Goal: Task Accomplishment & Management: Manage account settings

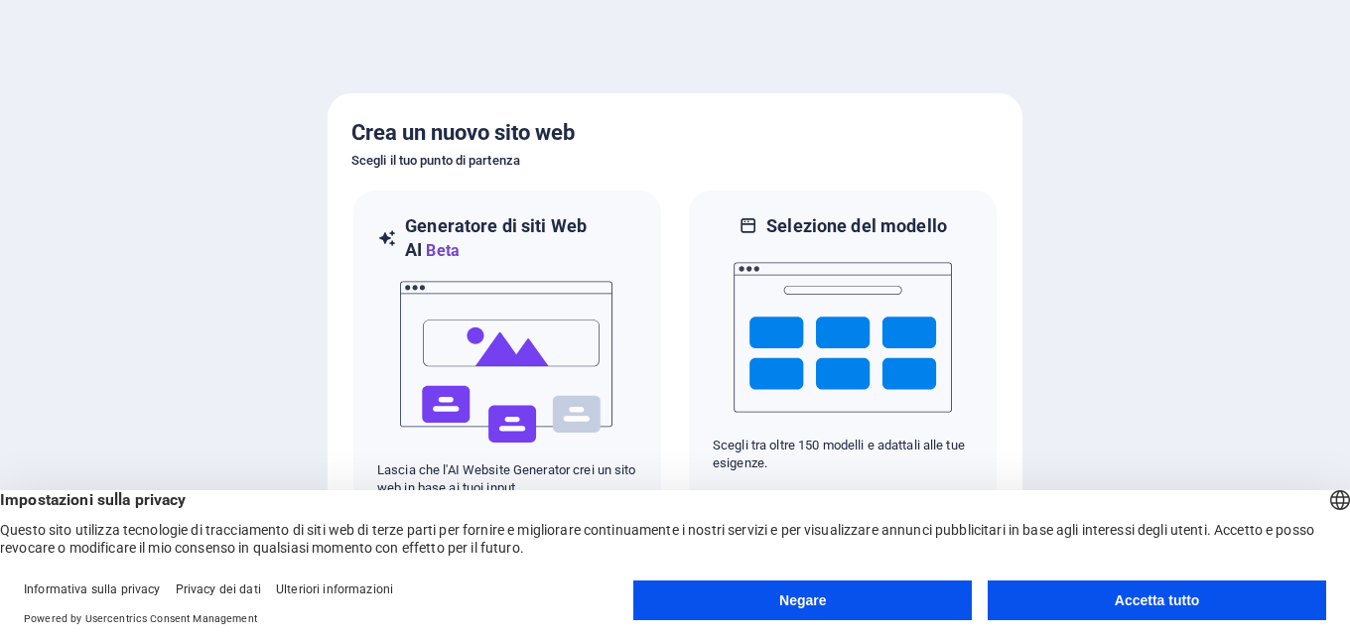
click at [1102, 612] on button "Accetta tutto" at bounding box center [1157, 601] width 338 height 40
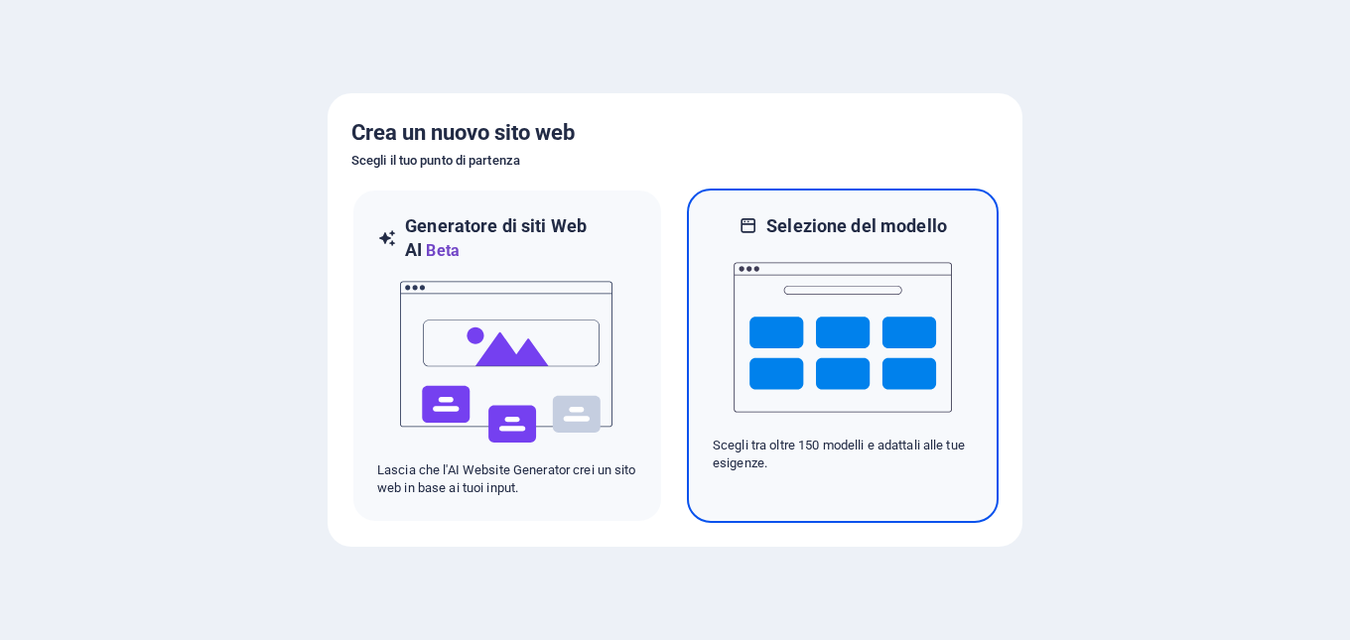
click at [771, 335] on img at bounding box center [842, 337] width 218 height 199
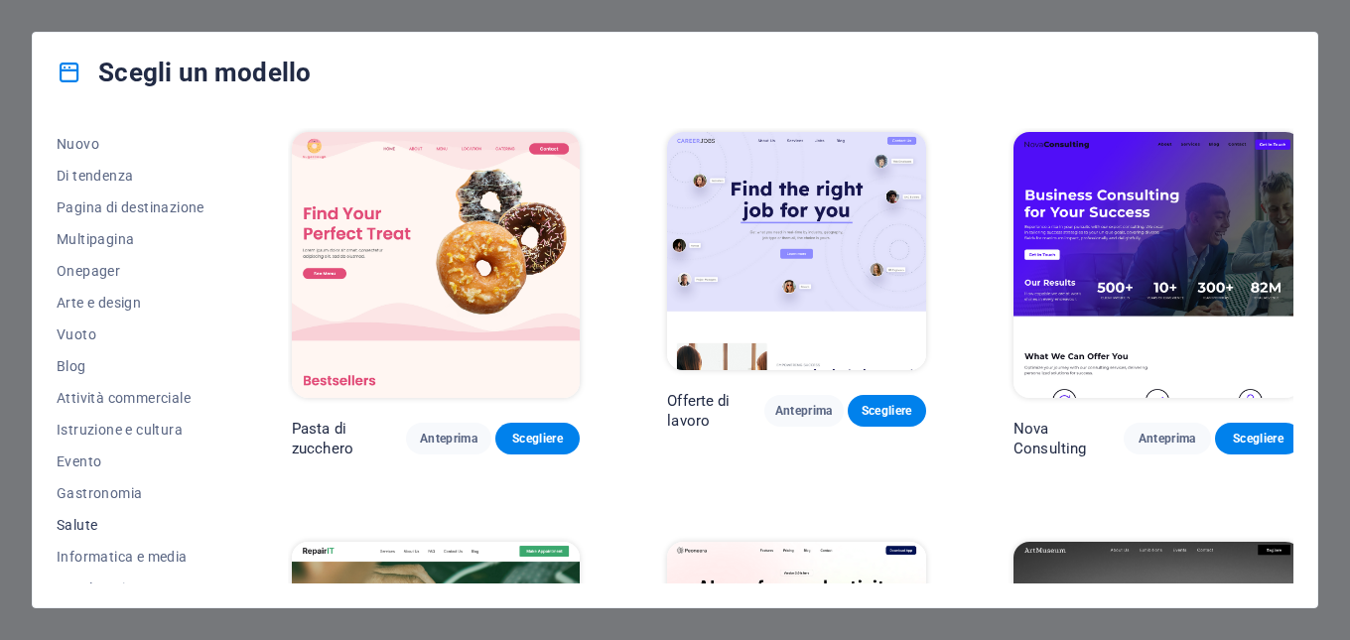
scroll to position [41, 0]
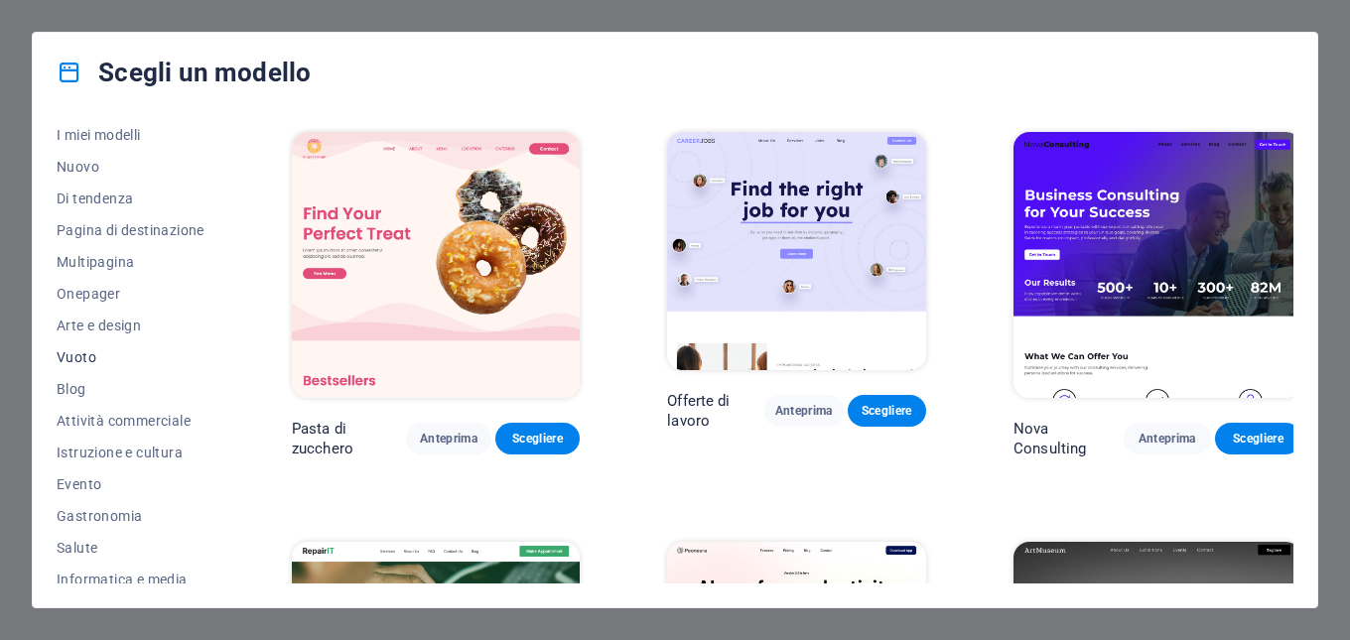
click at [93, 357] on font "Vuoto" at bounding box center [77, 357] width 40 height 16
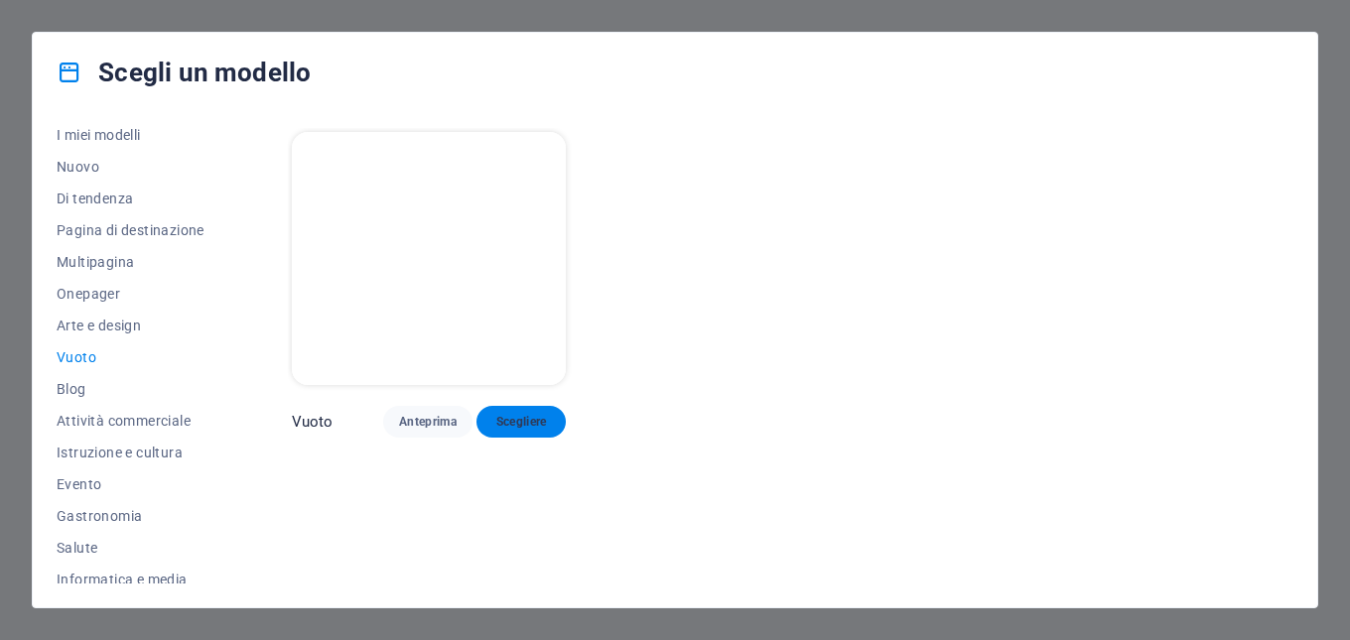
click at [540, 428] on button "Scegliere" at bounding box center [520, 422] width 89 height 32
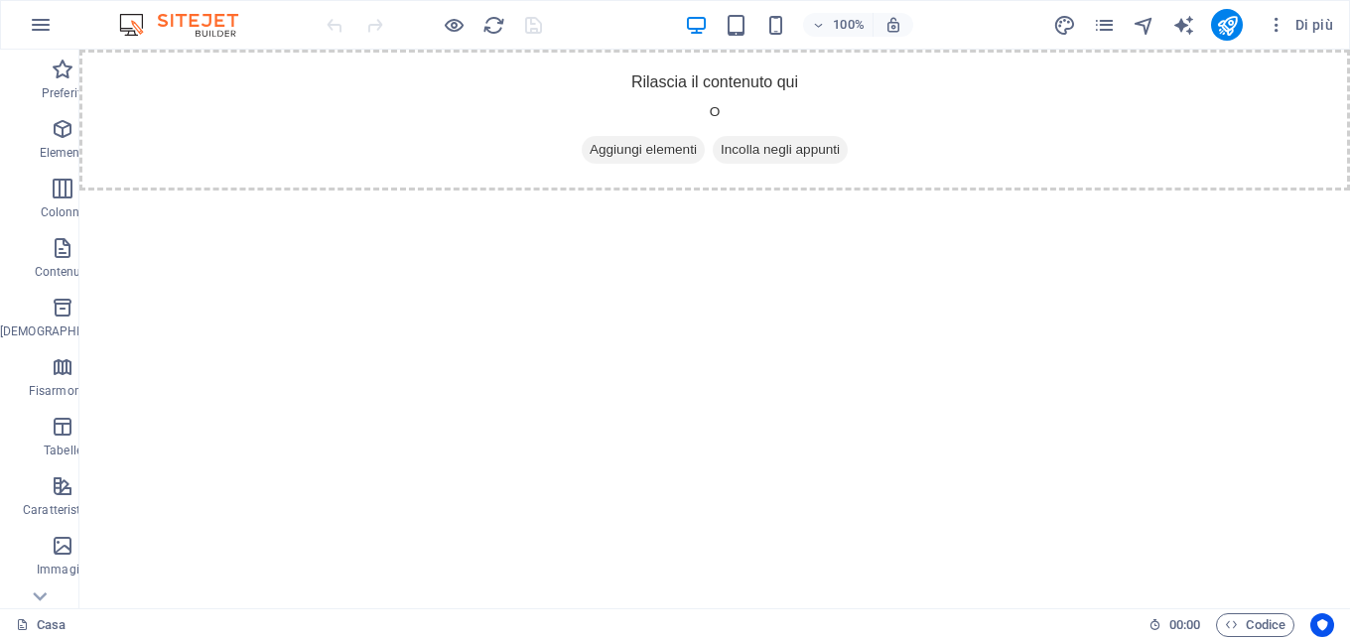
drag, startPoint x: 1276, startPoint y: 50, endPoint x: 748, endPoint y: 436, distance: 654.1
click at [748, 191] on html "Vai al contenuto principale Rilascia il contenuto qui O Aggiungi elementi Incol…" at bounding box center [714, 120] width 1270 height 141
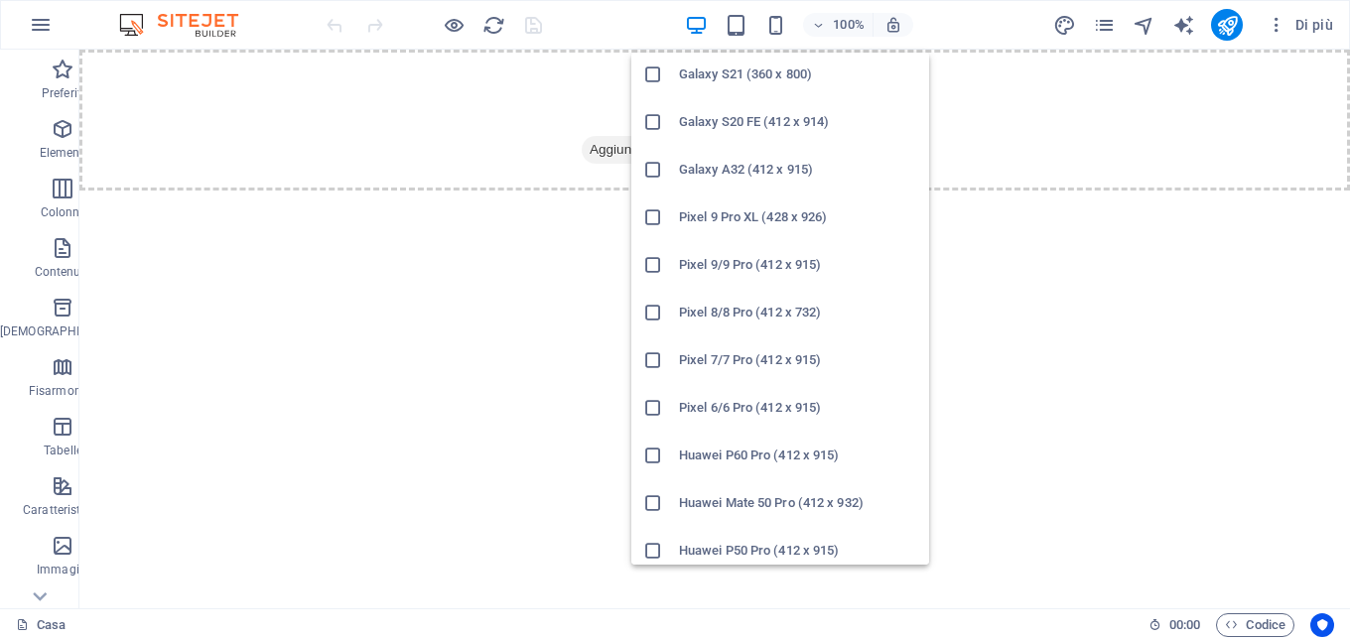
scroll to position [1060, 0]
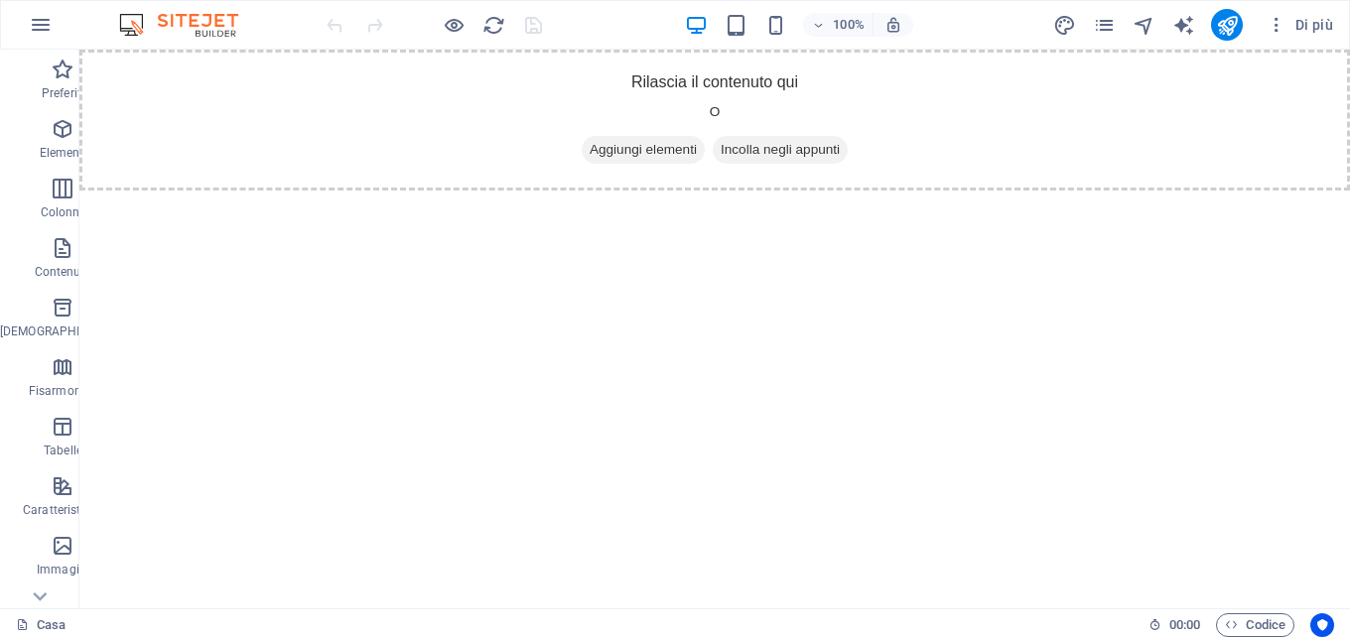
click at [446, 191] on html "Vai al contenuto principale Rilascia il contenuto qui O Aggiungi elementi Incol…" at bounding box center [714, 120] width 1270 height 141
click at [41, 36] on icon "button" at bounding box center [41, 25] width 24 height 24
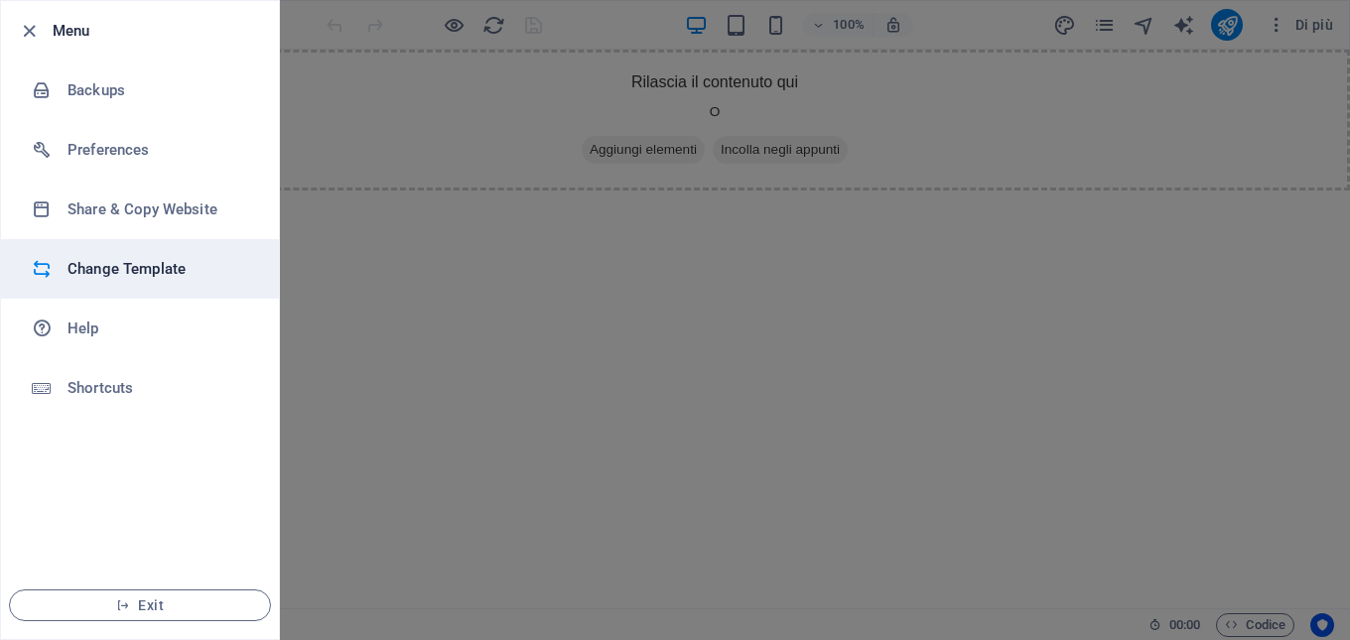
click at [128, 263] on h6 "Change Template" at bounding box center [159, 269] width 184 height 24
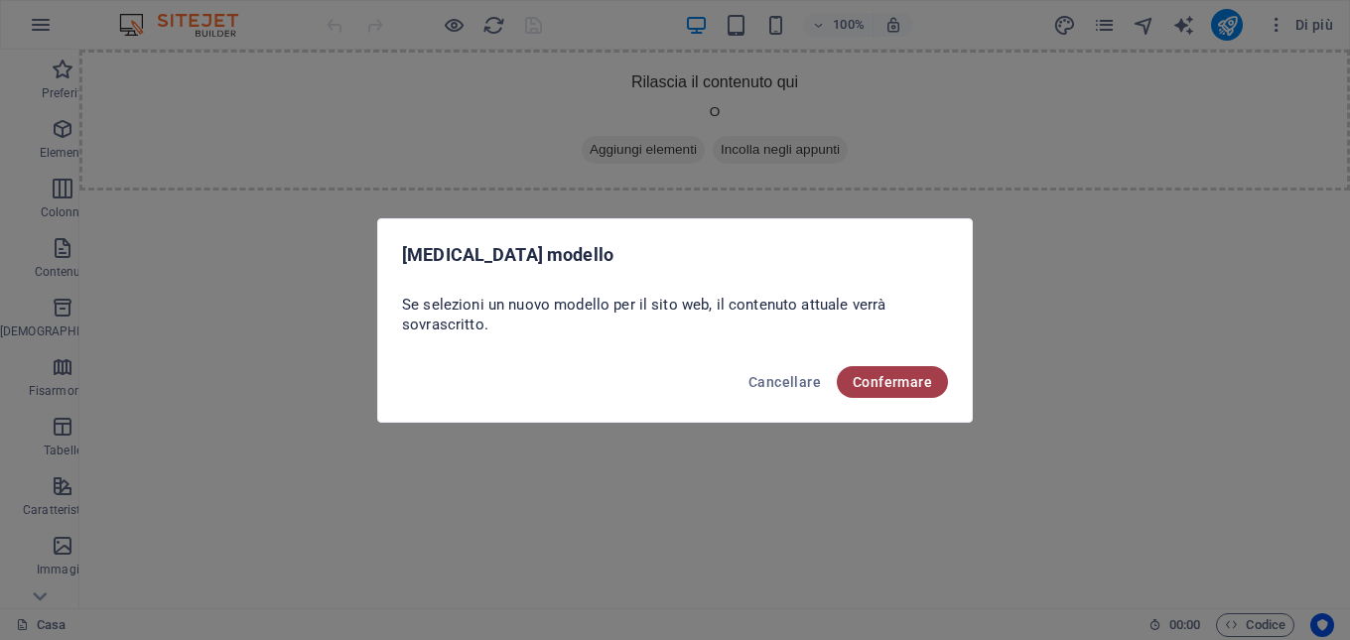
click at [879, 381] on font "Confermare" at bounding box center [892, 382] width 79 height 16
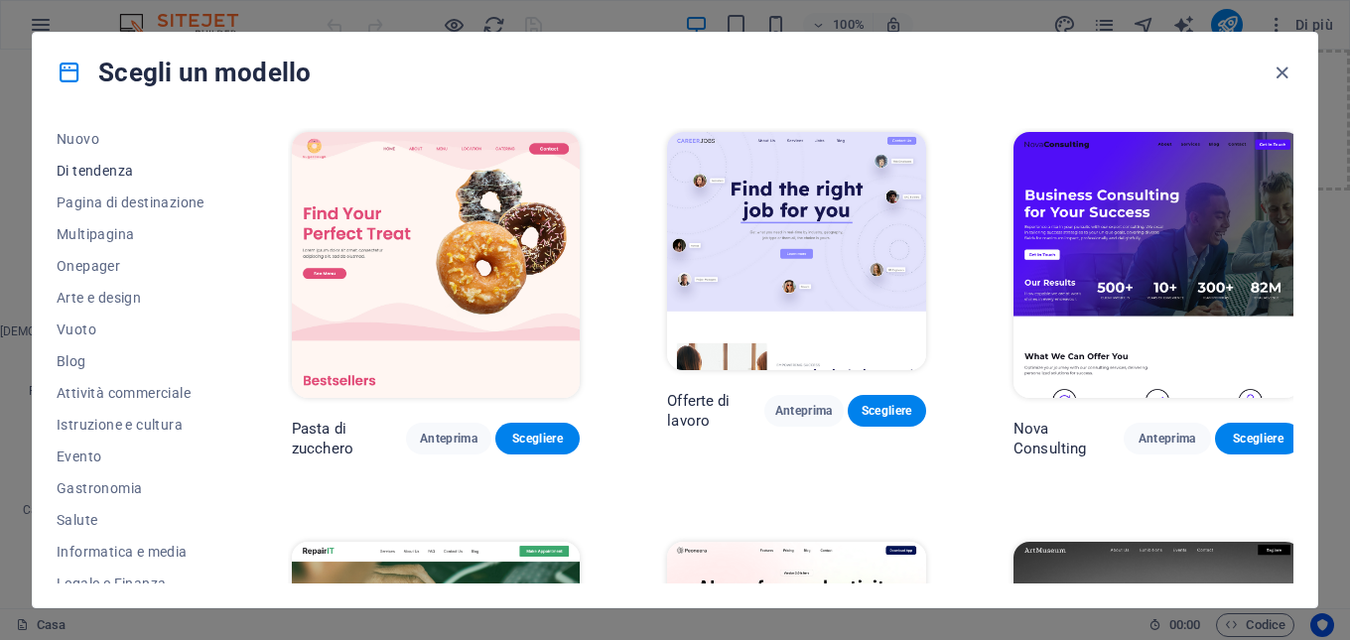
scroll to position [99, 0]
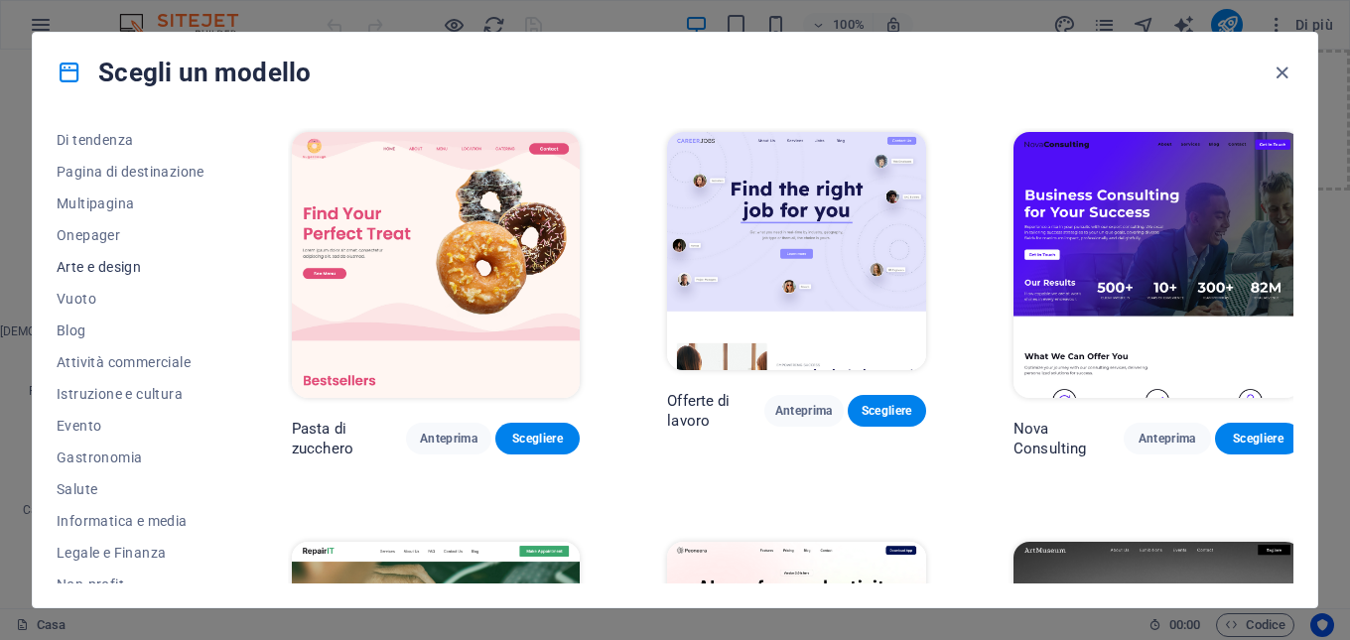
click at [140, 266] on font "Arte e design" at bounding box center [99, 267] width 84 height 16
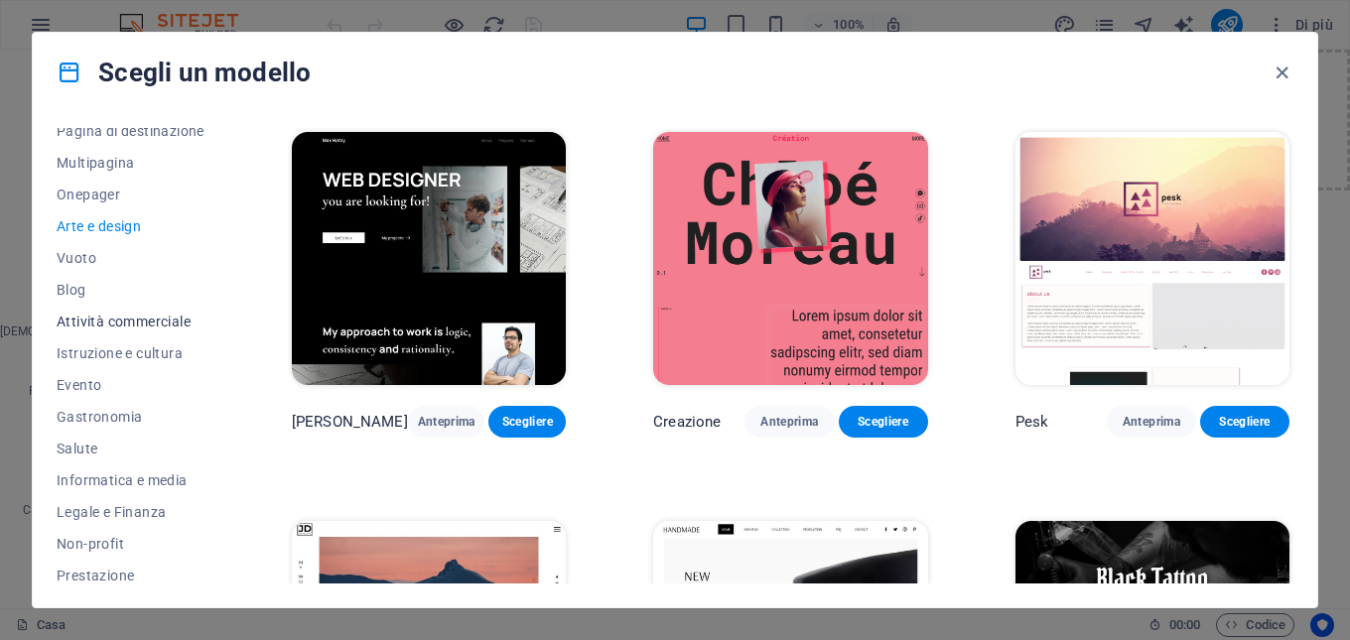
scroll to position [41, 0]
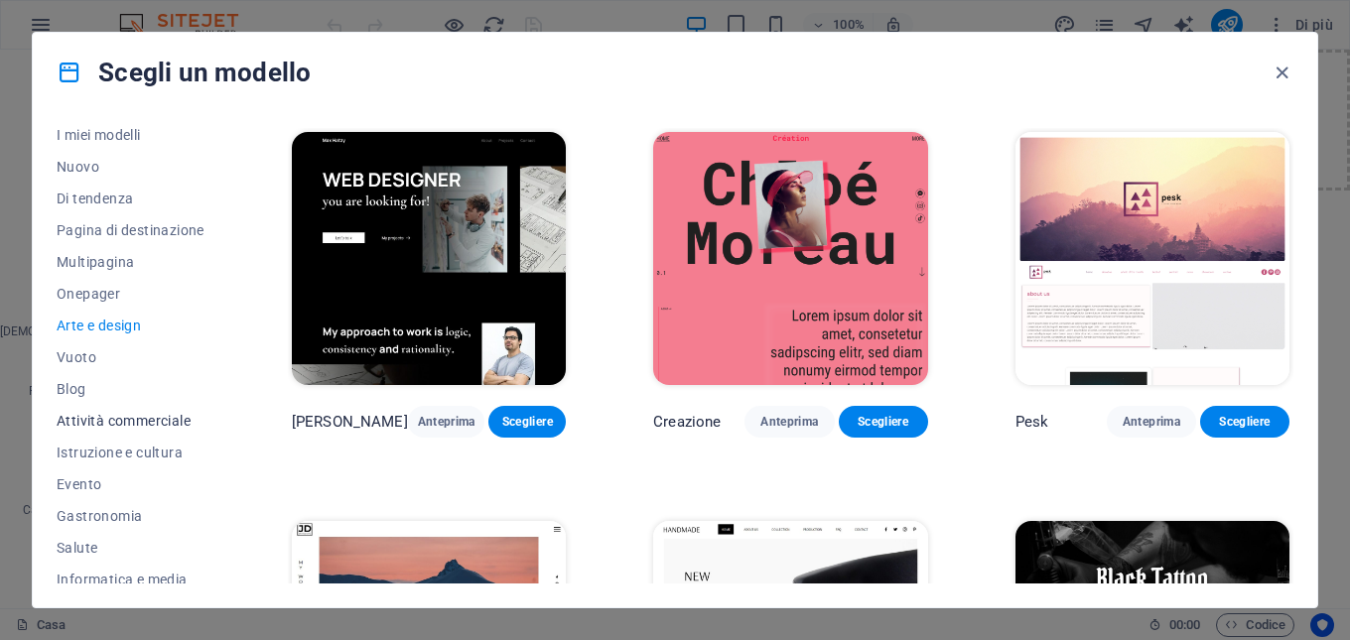
click at [107, 423] on font "Attività commerciale" at bounding box center [124, 421] width 134 height 16
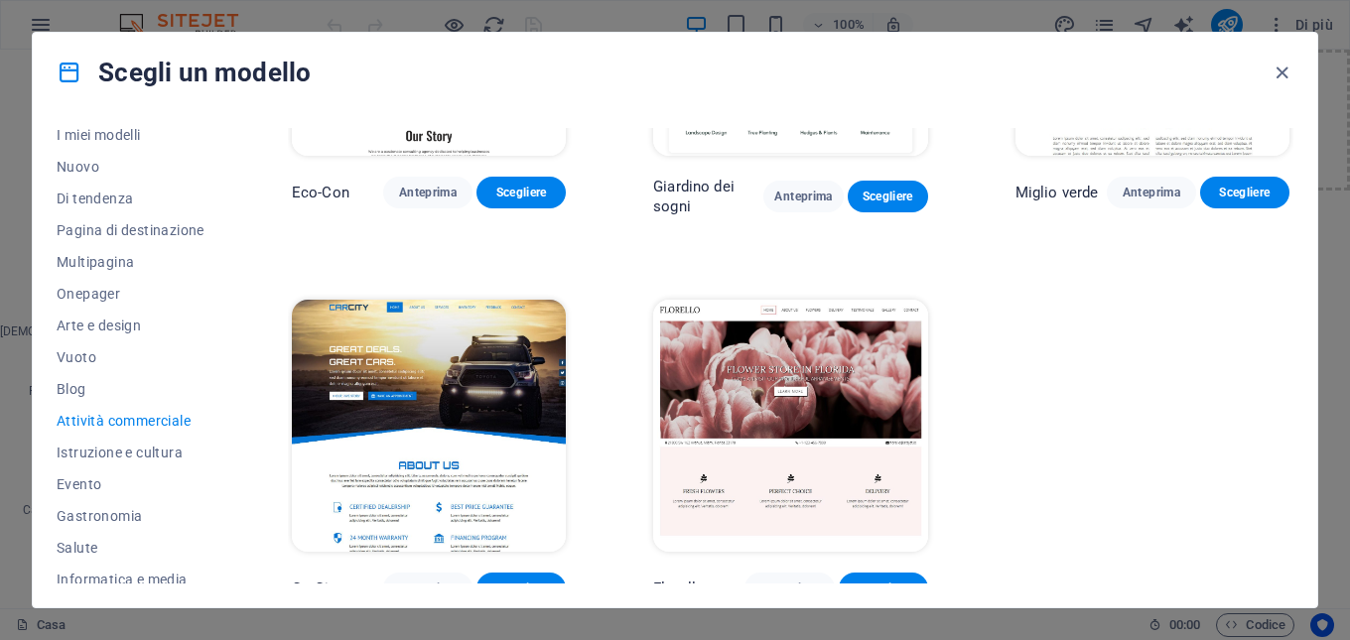
scroll to position [245, 0]
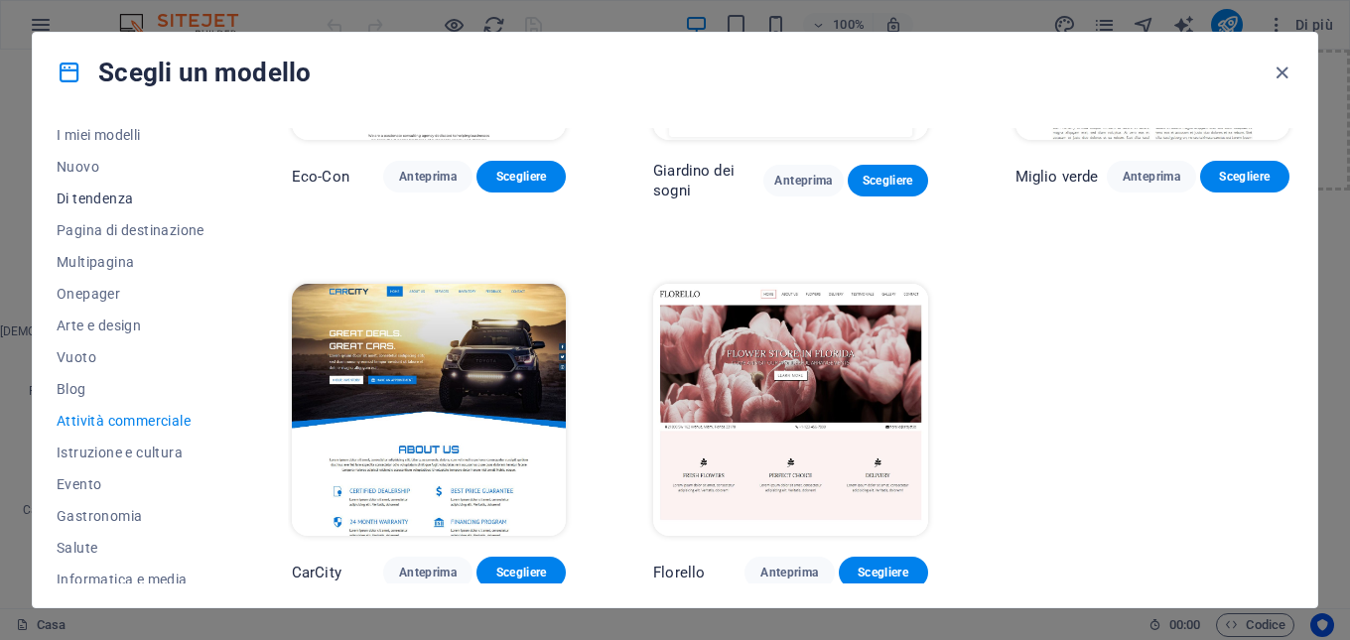
click at [105, 194] on font "Di tendenza" at bounding box center [95, 199] width 76 height 16
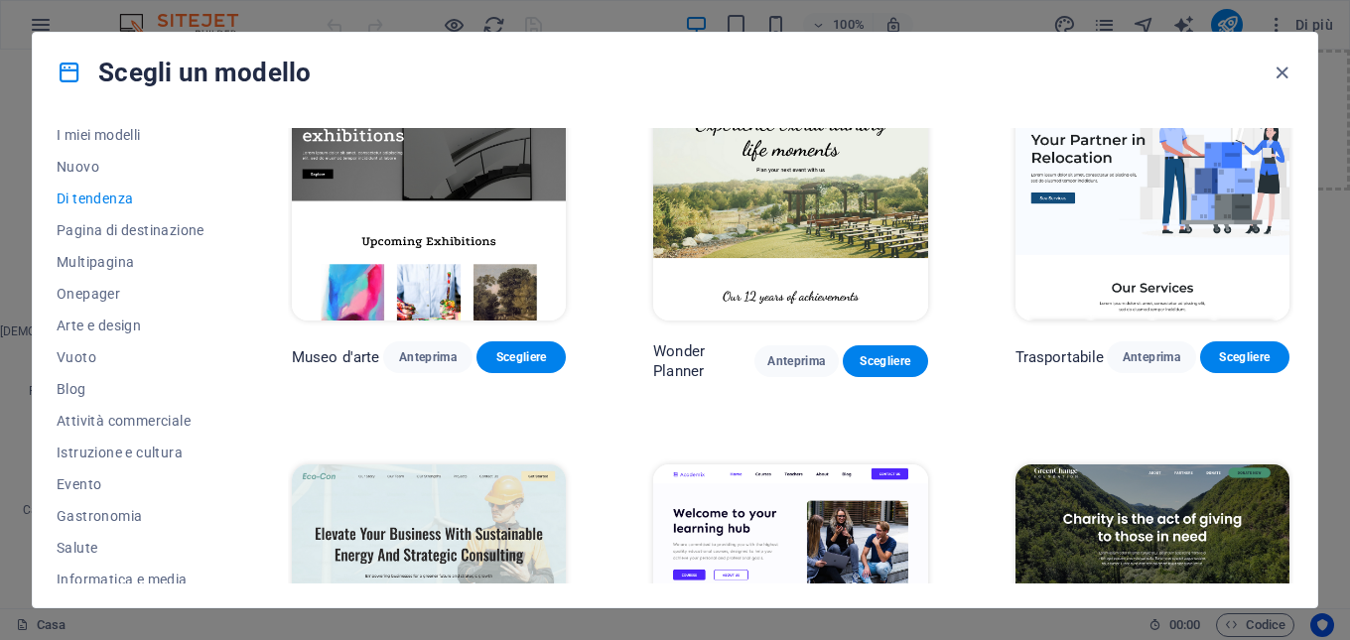
scroll to position [496, 0]
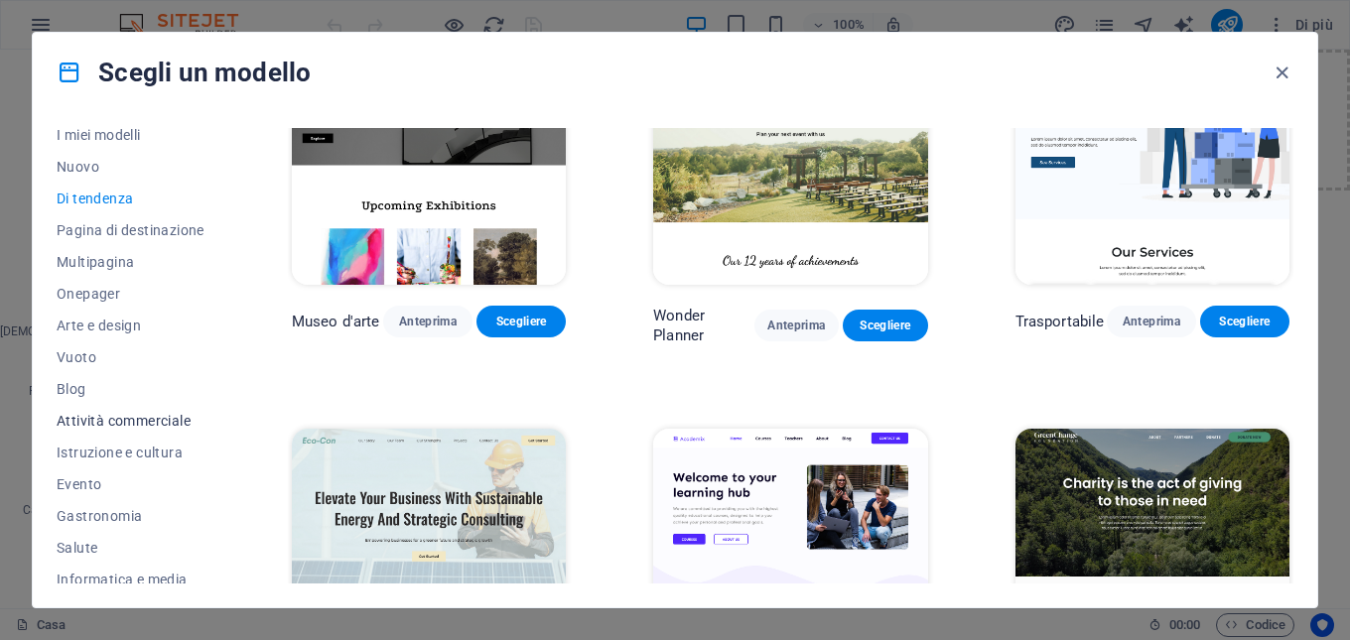
click at [97, 416] on font "Attività commerciale" at bounding box center [124, 421] width 134 height 16
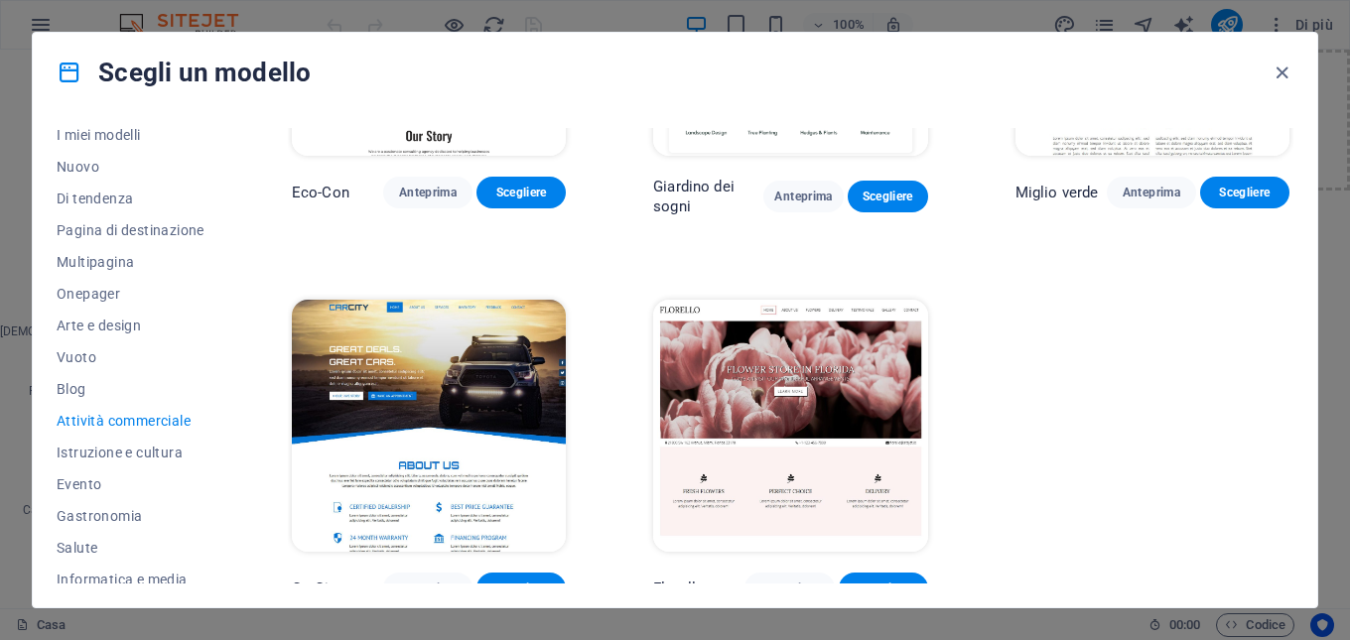
scroll to position [245, 0]
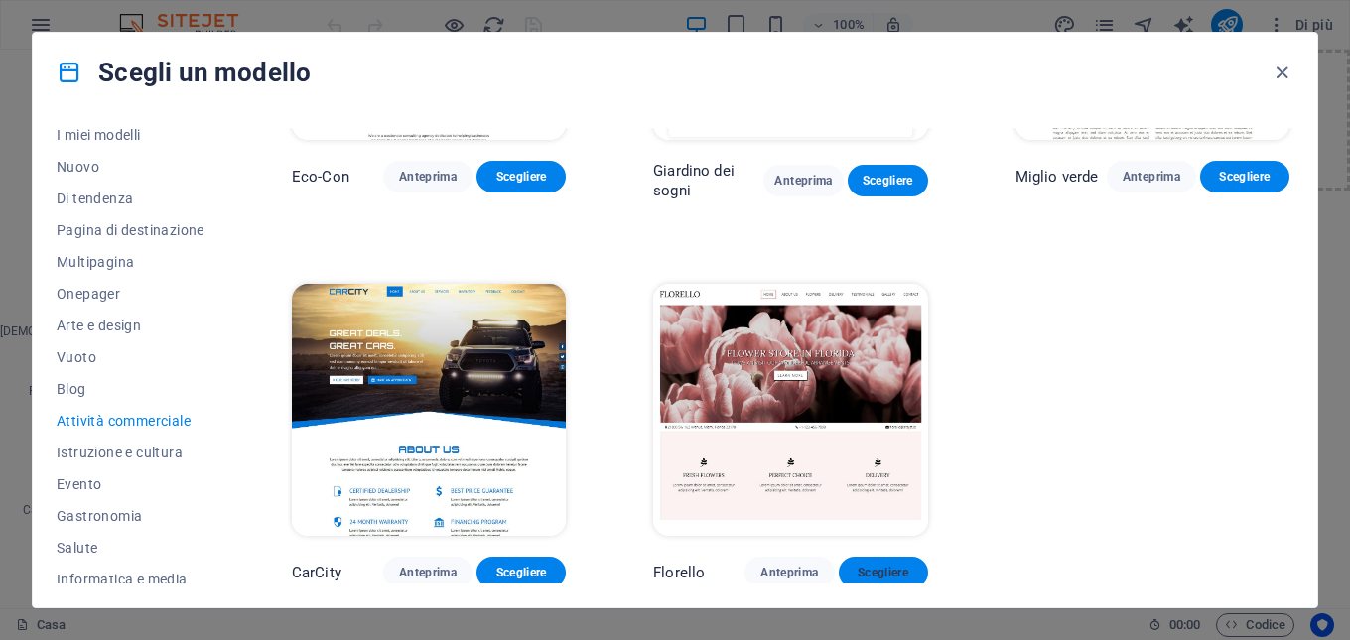
click at [873, 570] on font "Scegliere" at bounding box center [883, 573] width 51 height 14
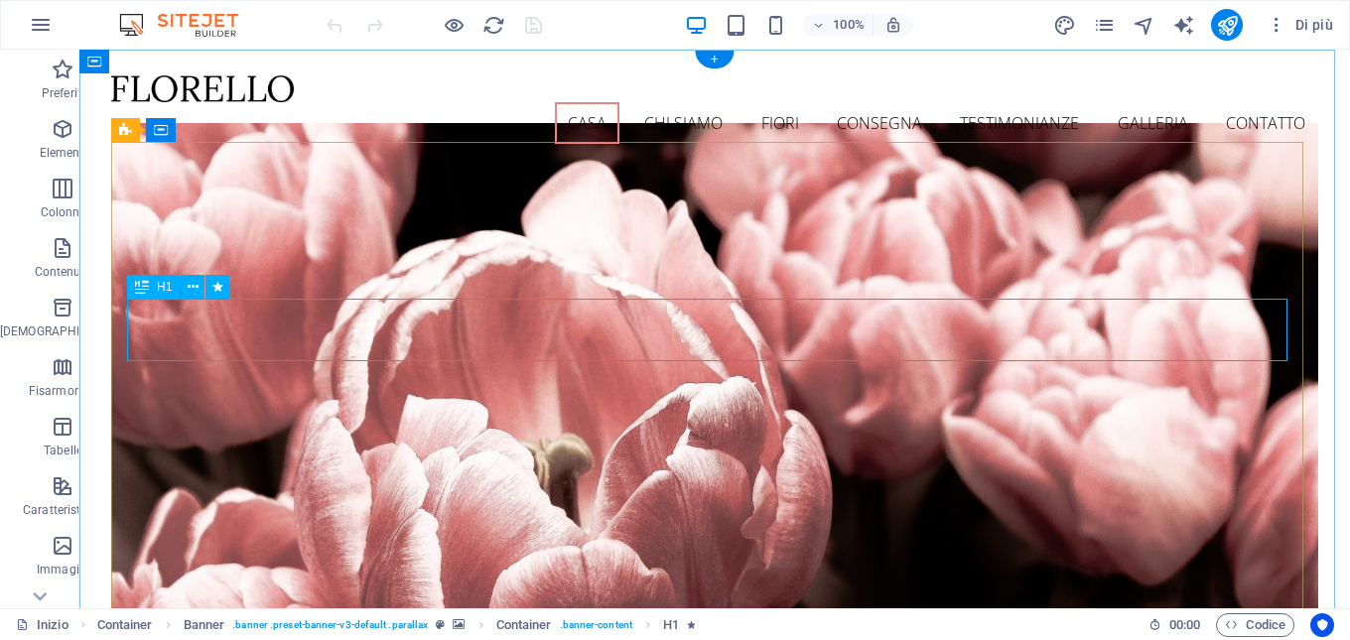
click at [193, 283] on icon at bounding box center [193, 287] width 11 height 21
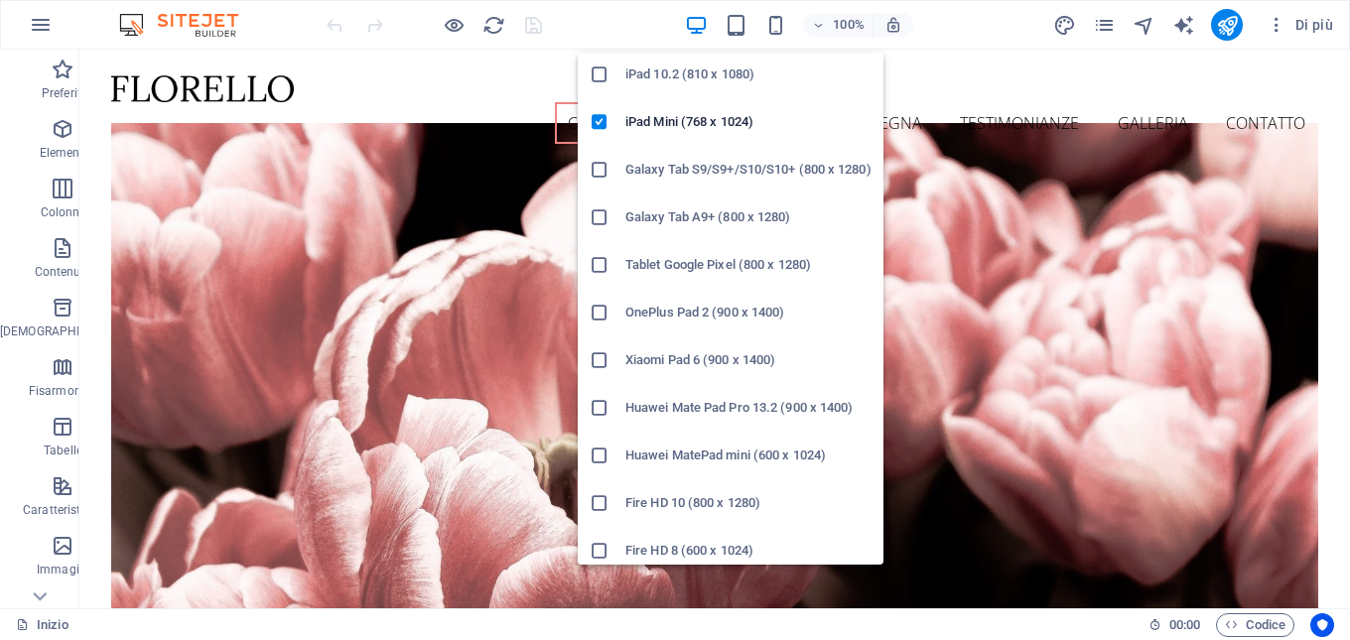
scroll to position [202, 0]
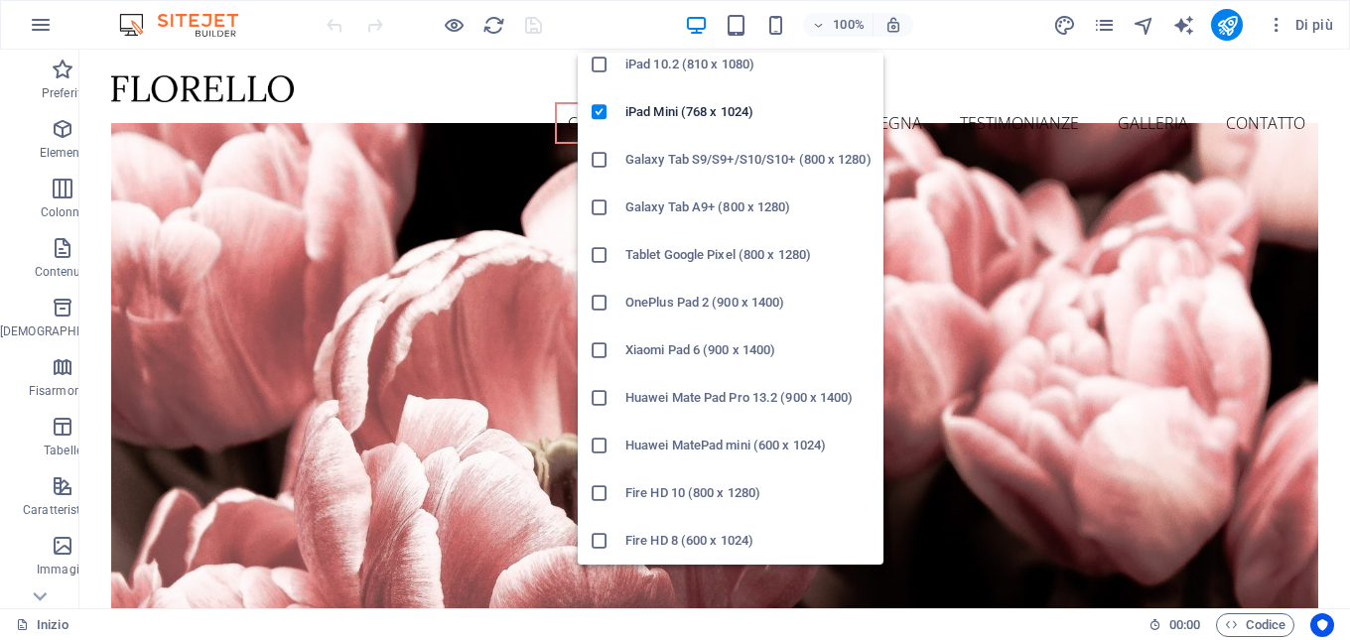
click at [593, 159] on icon at bounding box center [600, 160] width 20 height 20
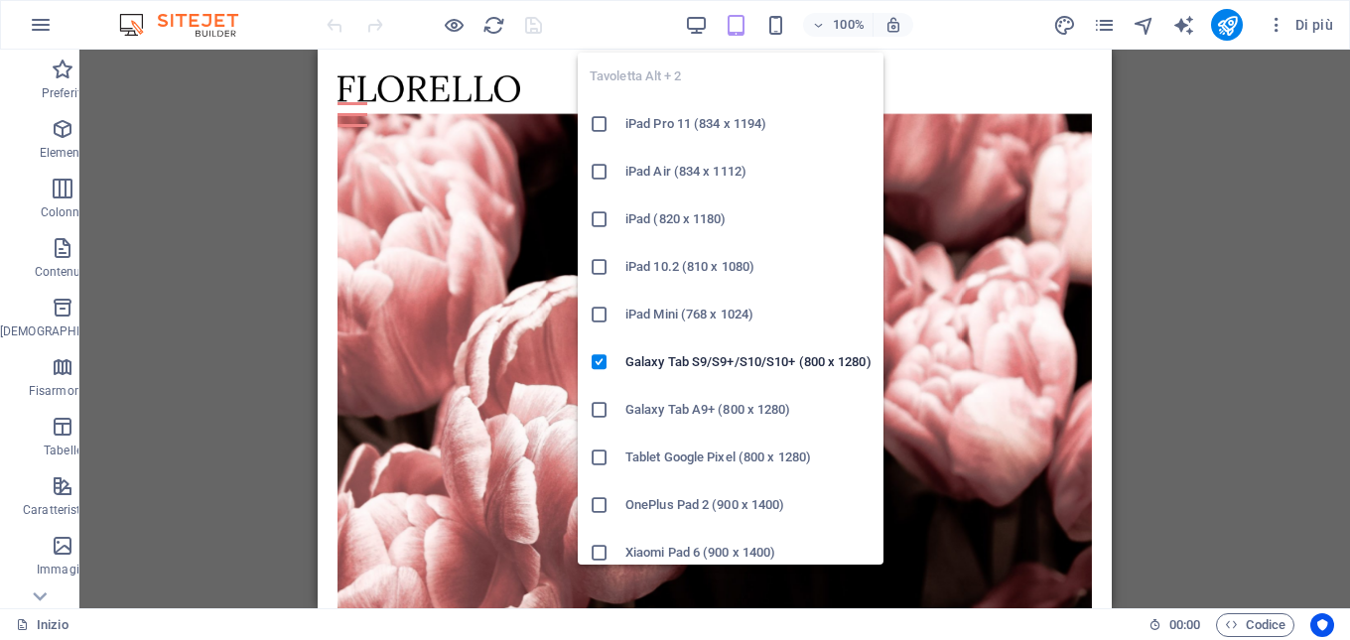
click at [738, 19] on icon "button" at bounding box center [736, 25] width 23 height 23
click at [595, 311] on icon at bounding box center [600, 315] width 20 height 20
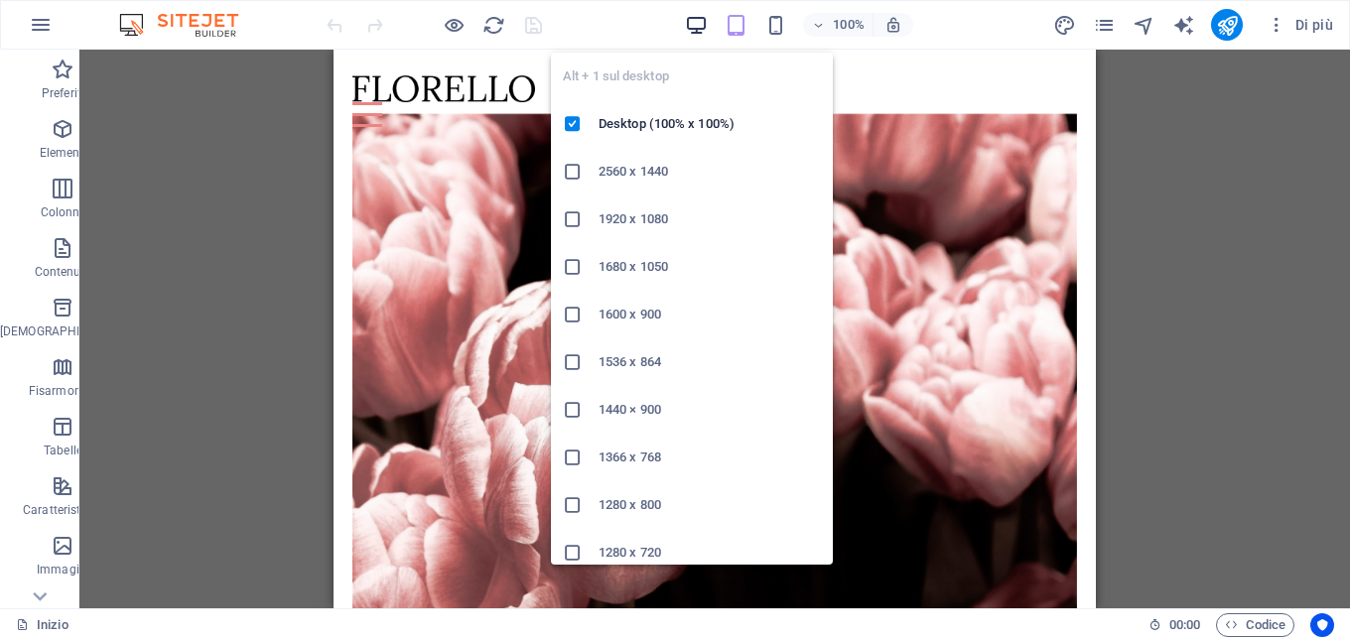
click at [686, 29] on icon "button" at bounding box center [696, 25] width 23 height 23
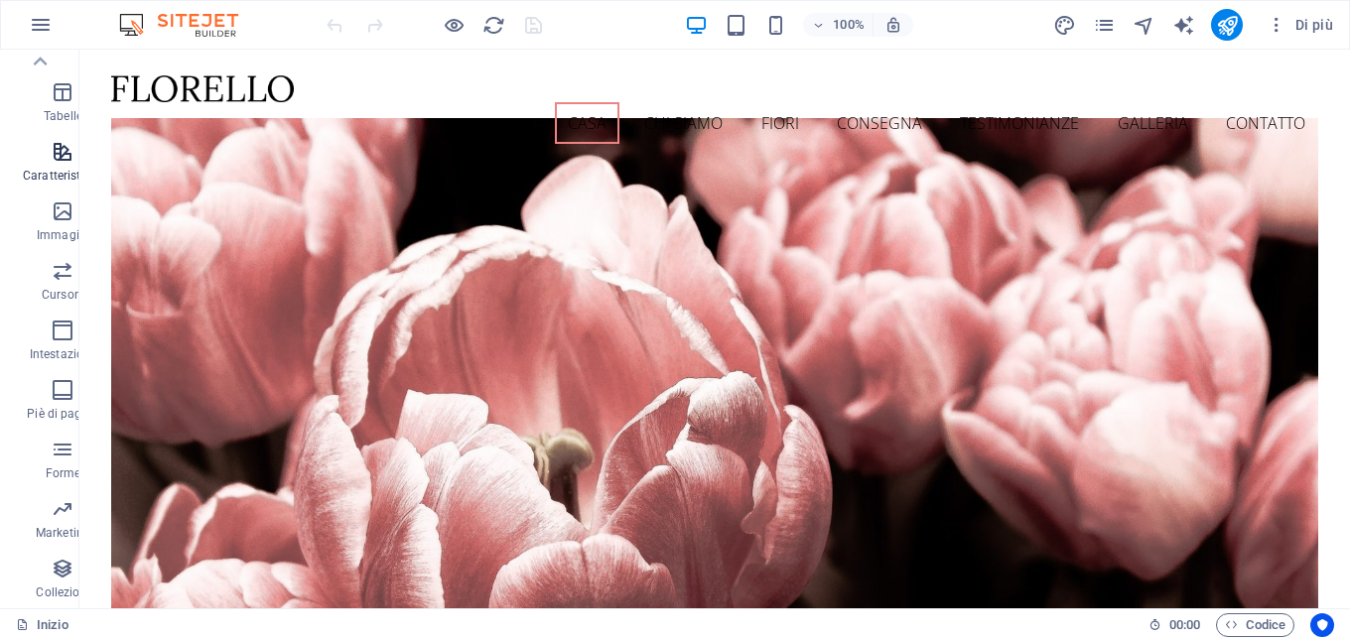
scroll to position [0, 0]
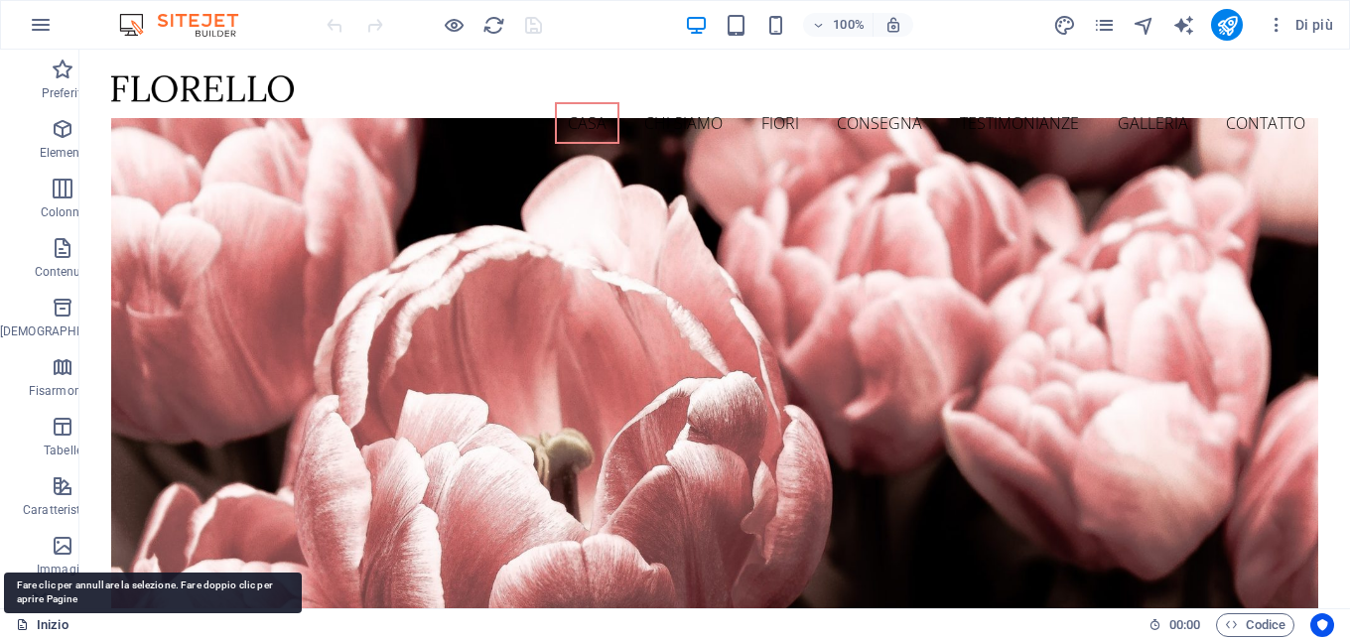
click at [59, 621] on font "Inizio" at bounding box center [53, 624] width 32 height 15
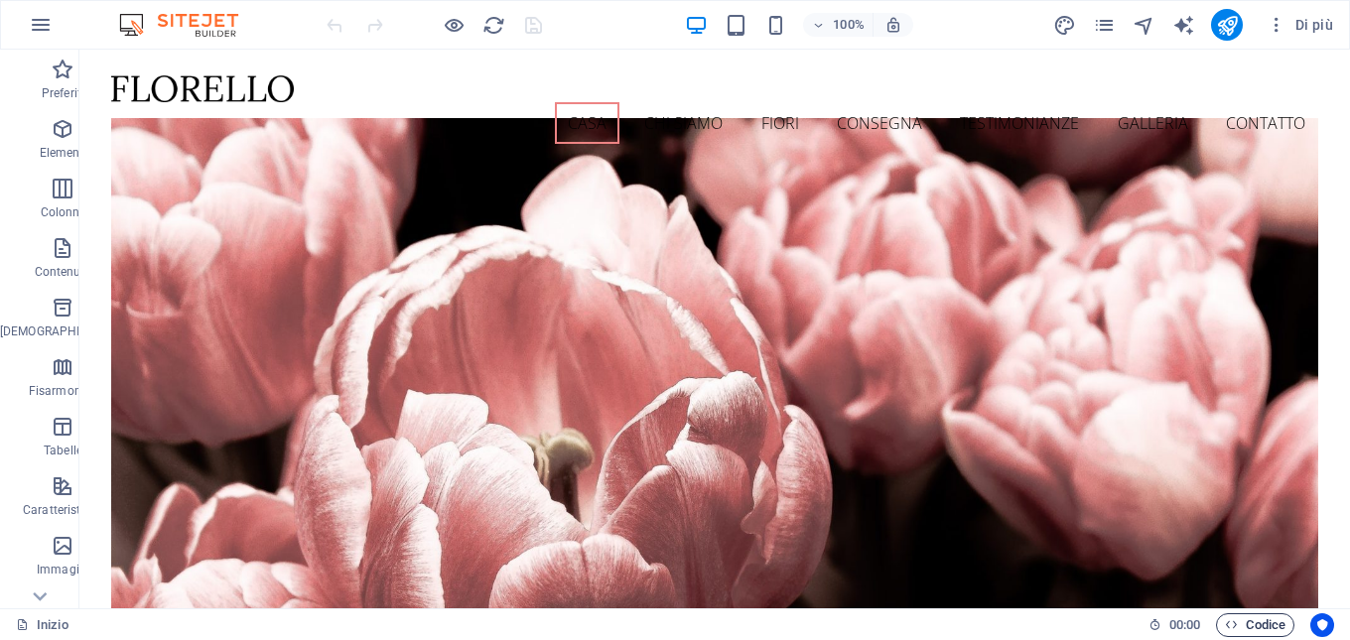
click at [1233, 623] on icon "button" at bounding box center [1231, 624] width 13 height 13
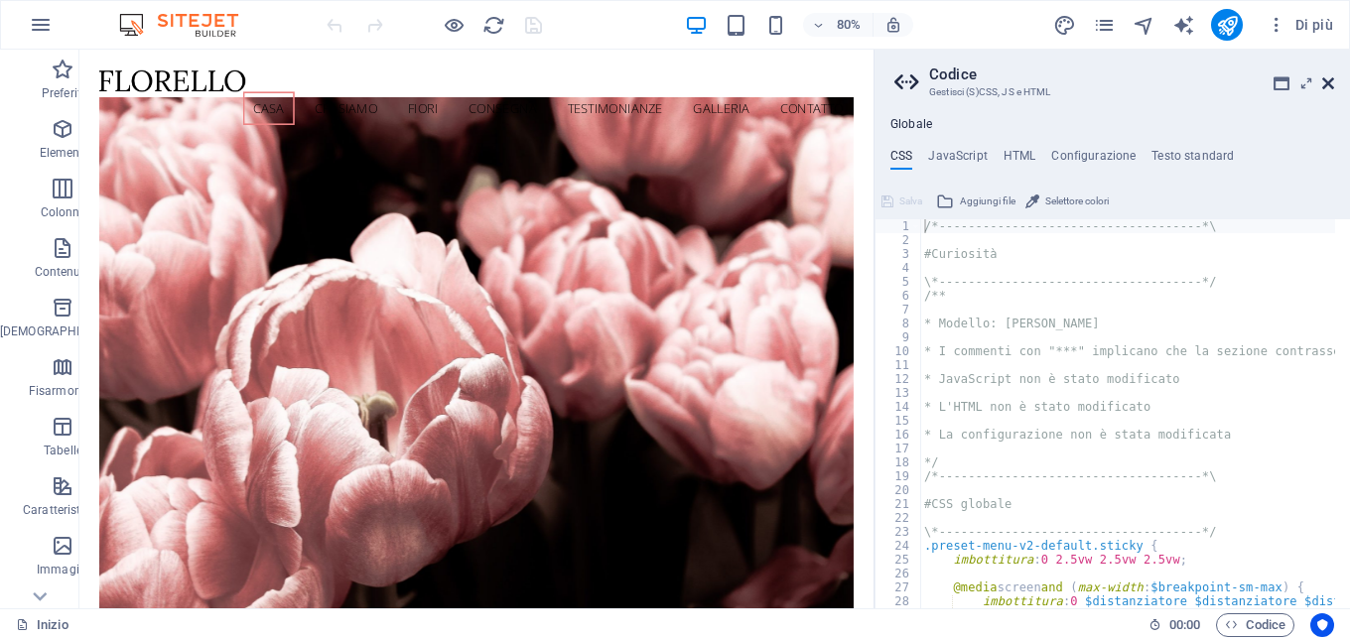
click at [1323, 84] on icon at bounding box center [1328, 83] width 12 height 16
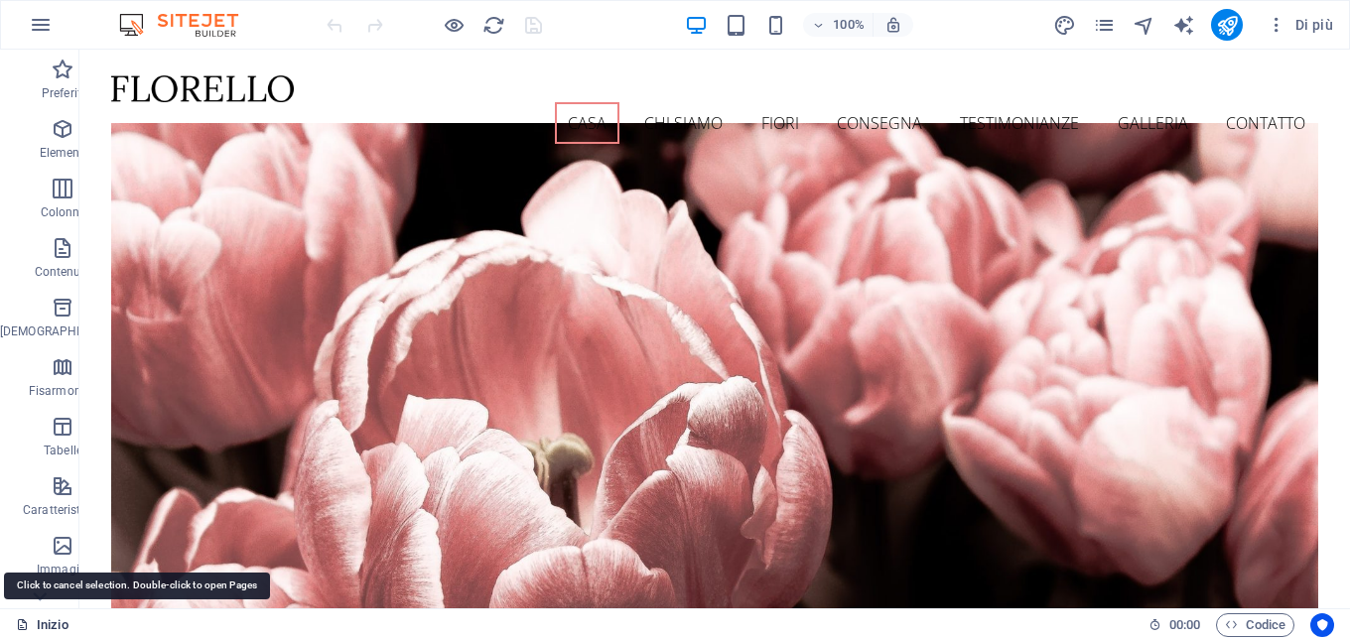
click at [41, 618] on font "Inizio" at bounding box center [53, 624] width 32 height 15
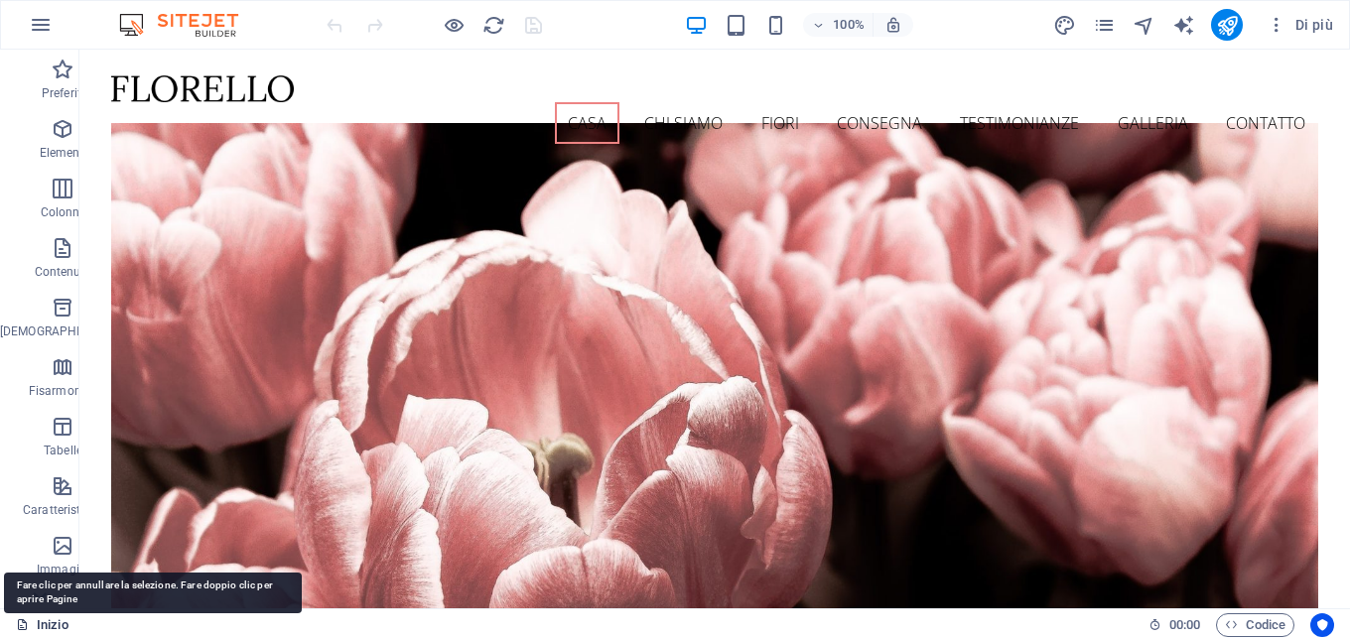
click at [41, 618] on font "Inizio" at bounding box center [53, 624] width 32 height 15
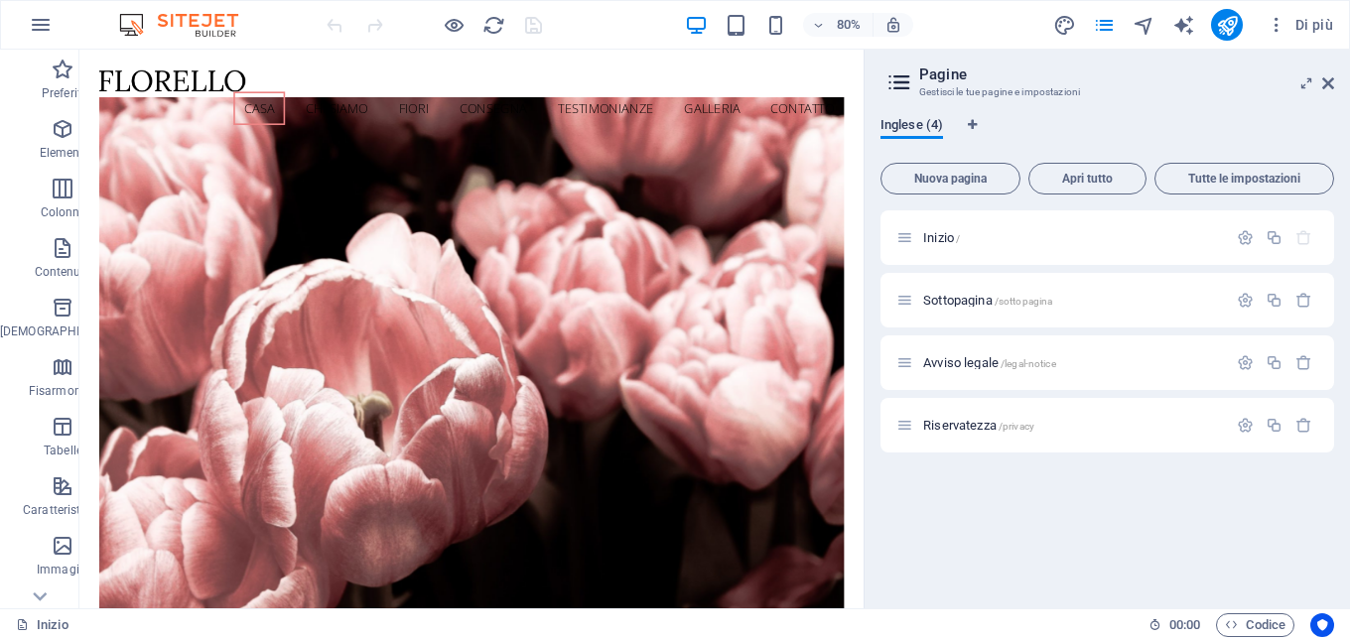
click at [923, 133] on font "Inglese (4)" at bounding box center [911, 125] width 63 height 24
click at [972, 124] on icon "Schede di lingua" at bounding box center [972, 125] width 9 height 12
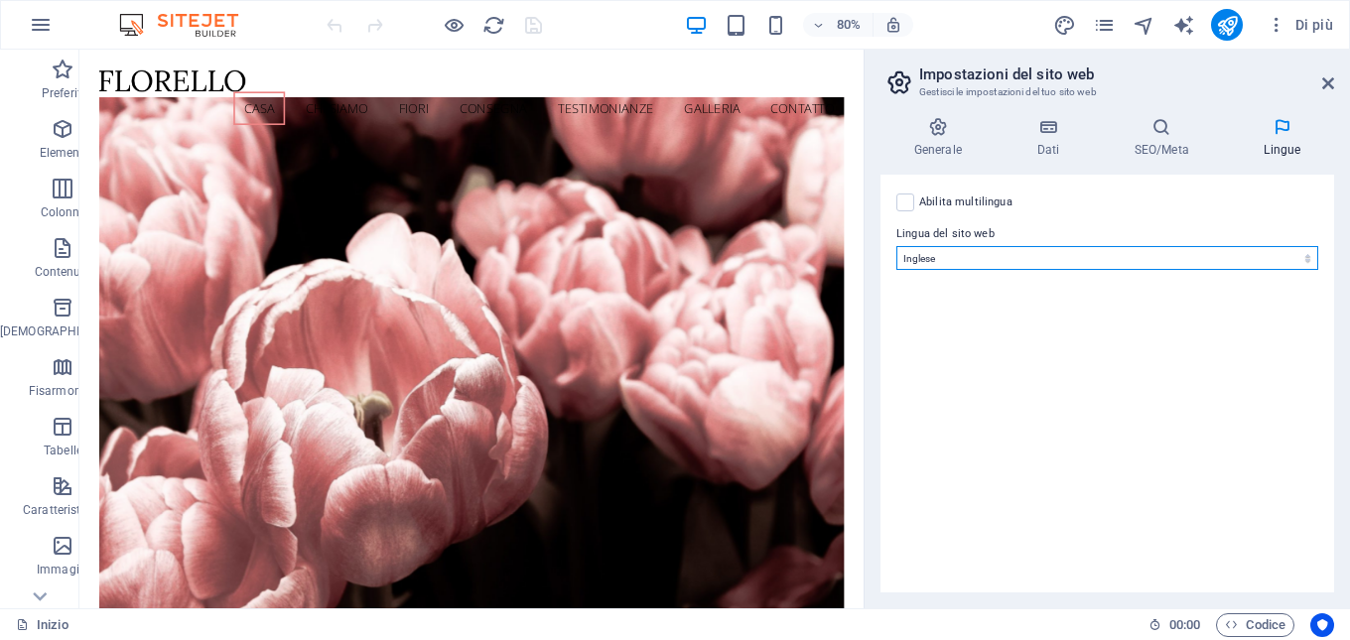
click at [1281, 251] on select "Abkhazo Lontano afrikaans Akan albanese amarico arabo aragonese armeno Assamese…" at bounding box center [1107, 258] width 422 height 24
click at [991, 254] on select "Abkhazo Lontano afrikaans Akan albanese amarico arabo aragonese armeno Assamese…" at bounding box center [1107, 258] width 422 height 24
select select "76"
click at [896, 246] on select "Abkhazo Lontano afrikaans Akan albanese amarico arabo aragonese armeno Assamese…" at bounding box center [1107, 258] width 422 height 24
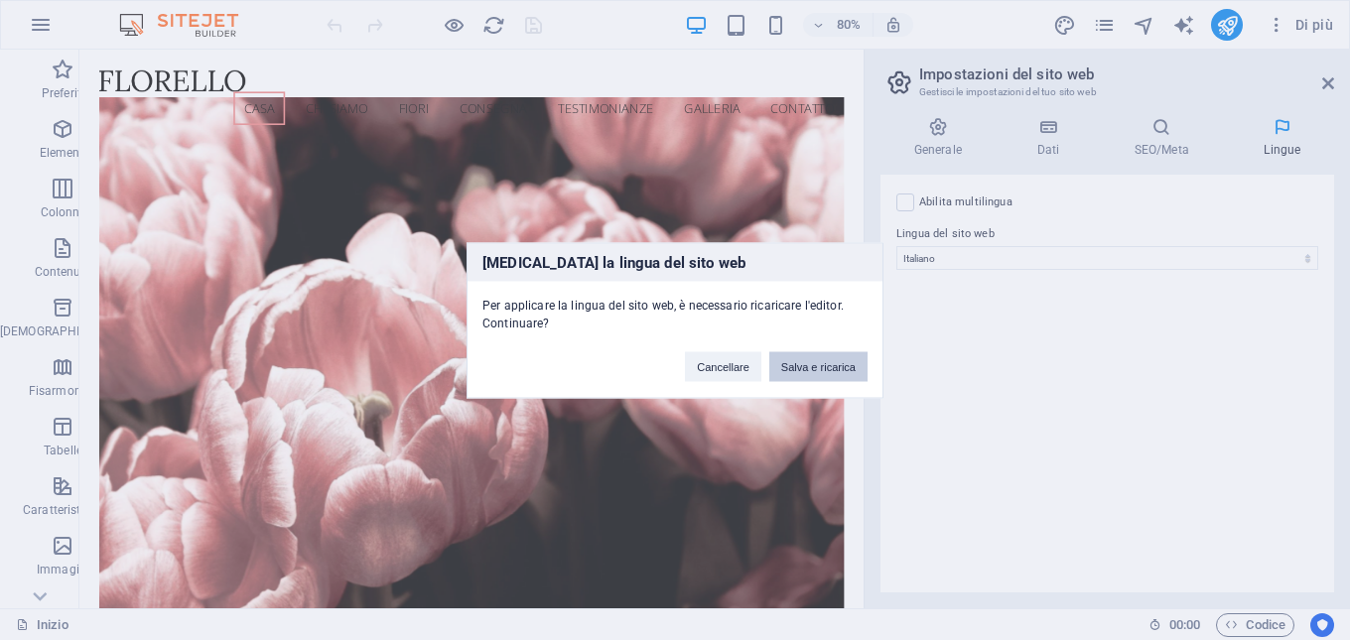
click at [790, 369] on font "Salva e ricarica" at bounding box center [818, 366] width 74 height 12
checkbox input "false"
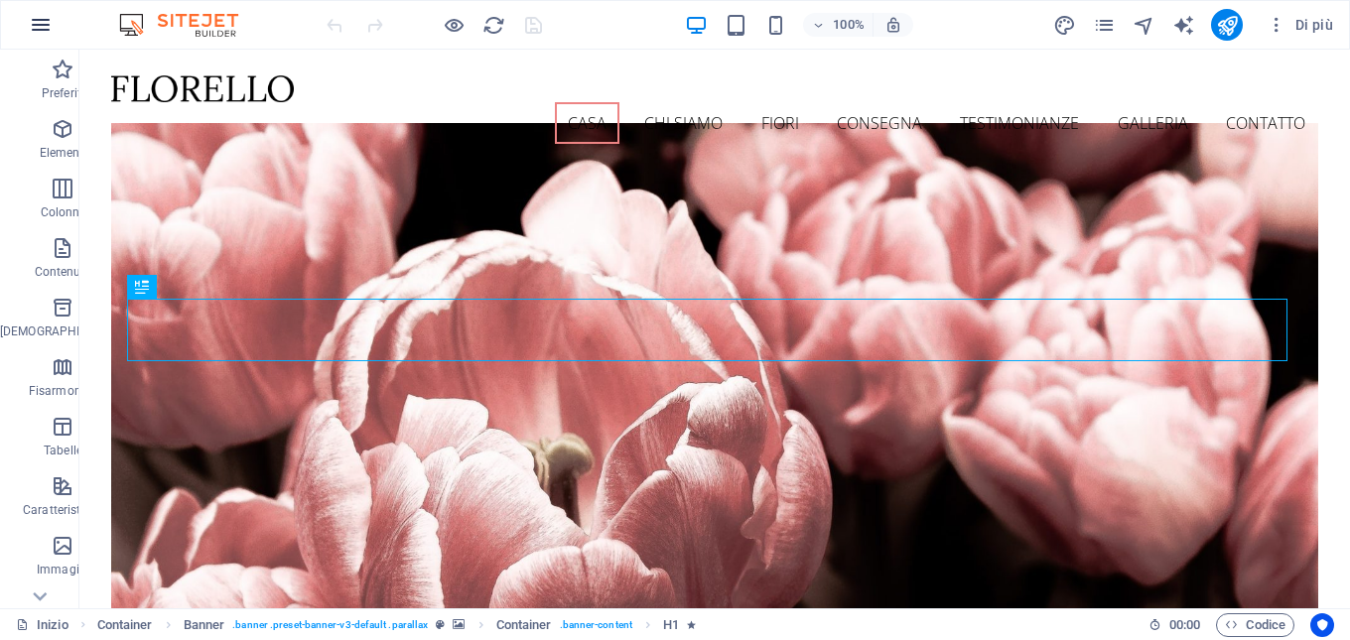
click at [34, 26] on icon "button" at bounding box center [41, 25] width 24 height 24
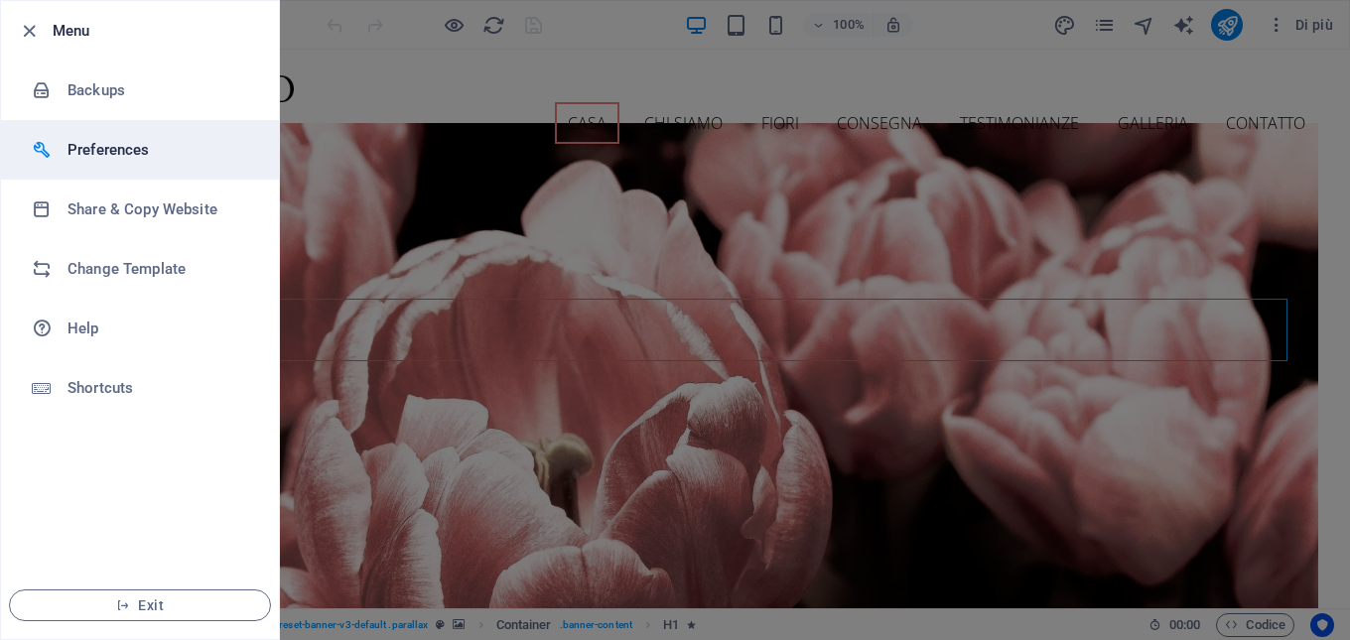
click at [100, 150] on h6 "Preferences" at bounding box center [159, 150] width 184 height 24
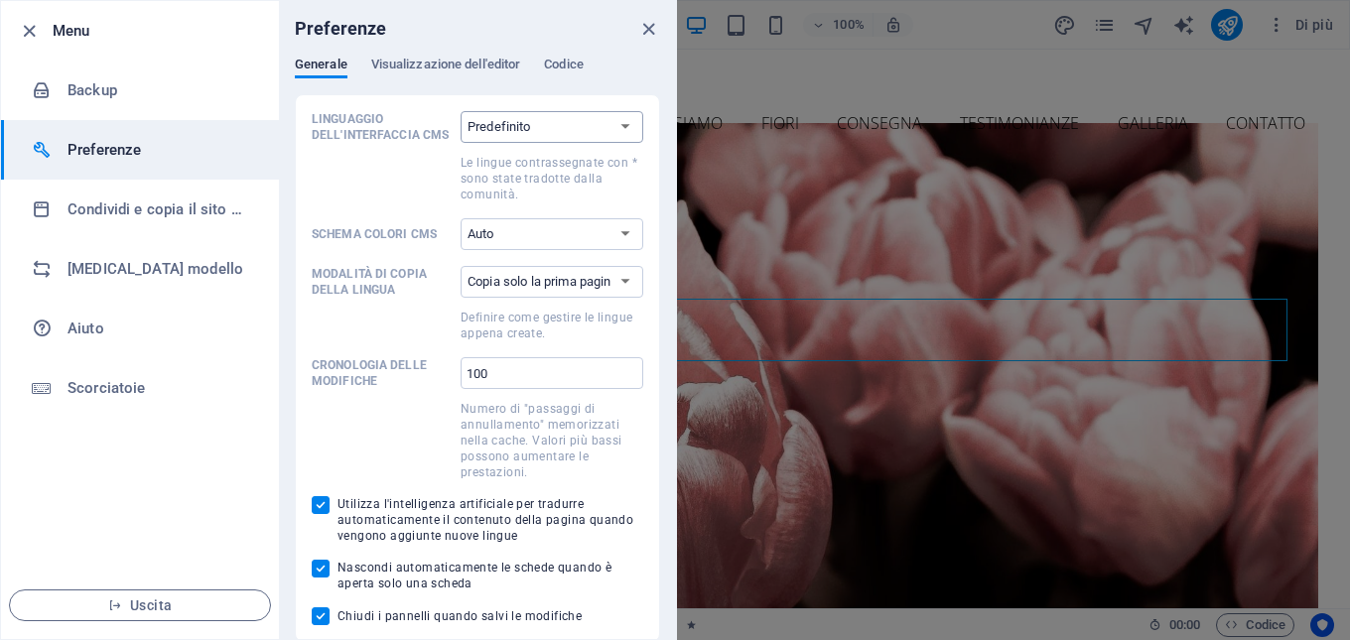
click at [636, 129] on select "Predefinito Tedesco Inglese Spagnolo Suomi* Francese Ungherese Italiano Paesi B…" at bounding box center [552, 127] width 183 height 32
click at [631, 131] on select "Predefinito Tedesco Inglese Spagnolo Suomi* Francese Ungherese Italiano Paesi B…" at bounding box center [552, 127] width 183 height 32
select select "it"
click at [461, 111] on select "Predefinito Tedesco Inglese Spagnolo Suomi* Francese Ungherese Italiano Paesi B…" at bounding box center [552, 127] width 183 height 32
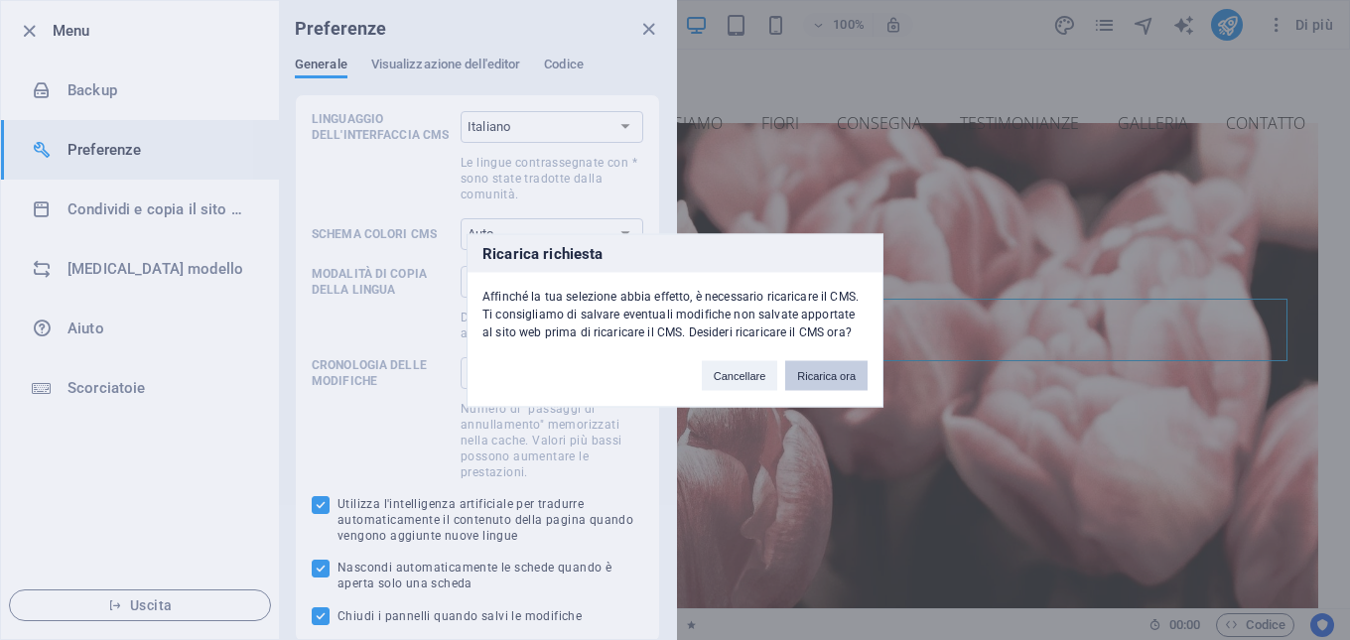
click at [838, 382] on button "Ricarica ora" at bounding box center [826, 375] width 82 height 30
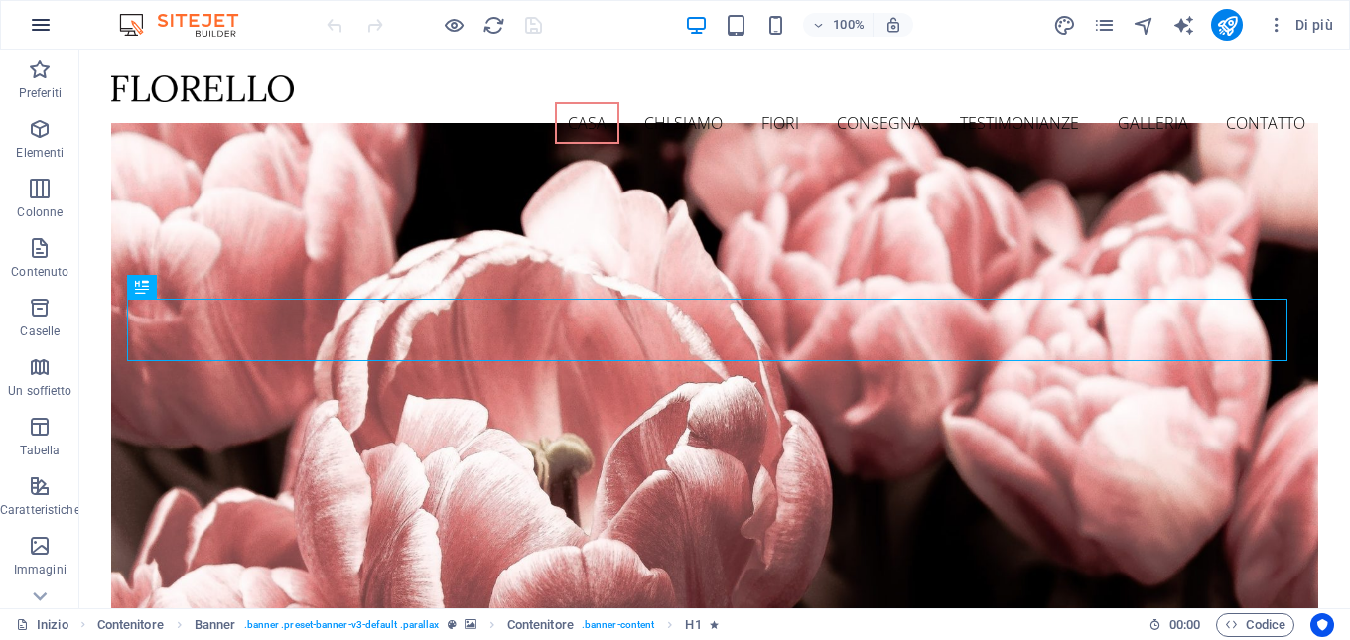
click at [60, 20] on button "button" at bounding box center [41, 25] width 48 height 48
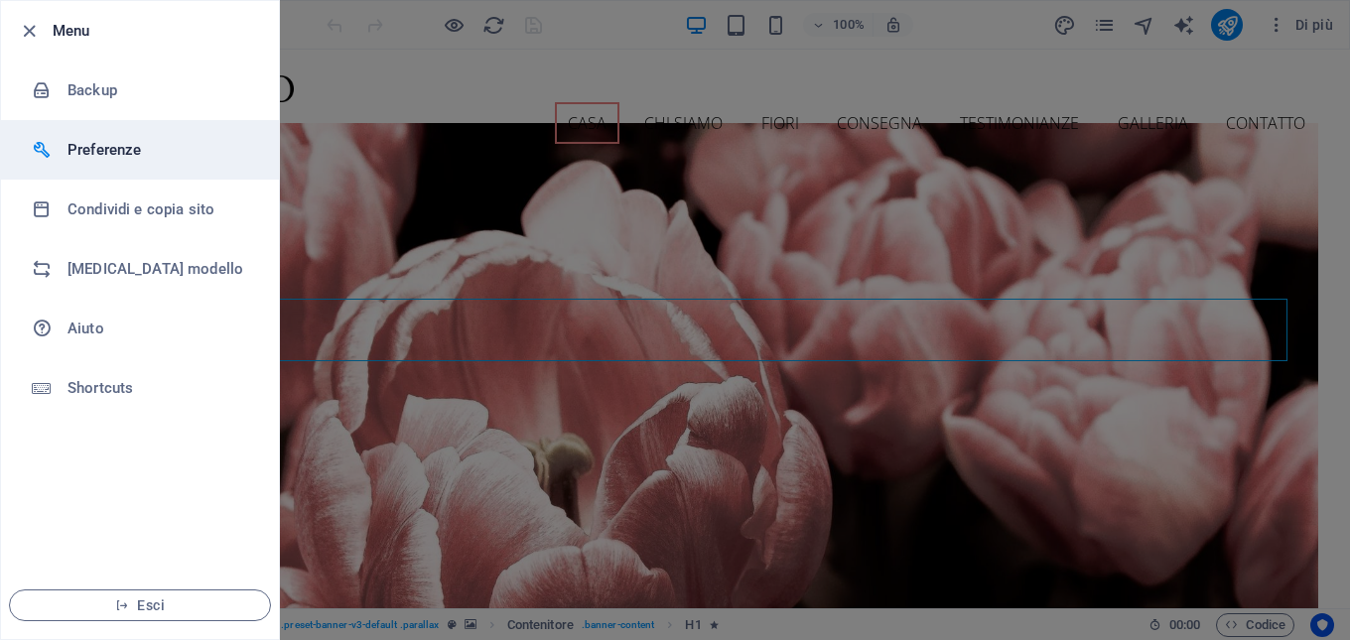
click at [126, 146] on h6 "Preferenze" at bounding box center [159, 150] width 184 height 24
select select "it"
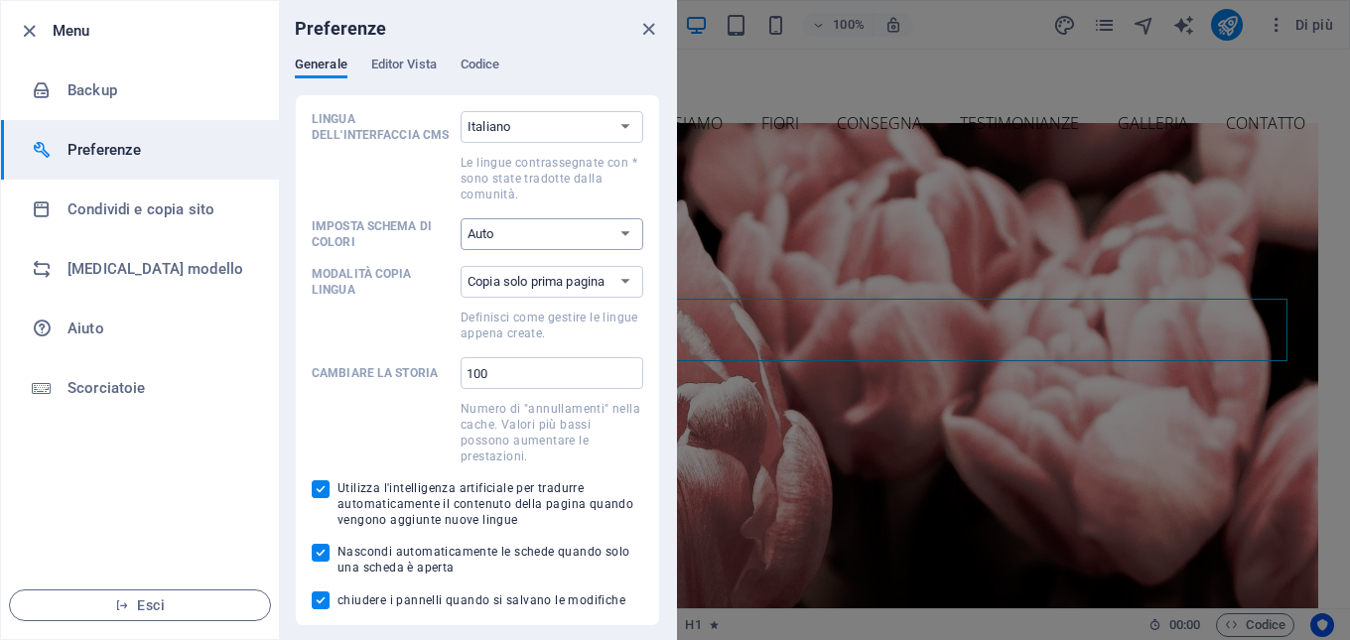
click at [603, 233] on select "Auto Scuro Chiaro" at bounding box center [552, 234] width 183 height 32
click at [218, 534] on ul "Menu Backup Preferenze Condividi e copia sito [MEDICAL_DATA] modello Aiuto Scor…" at bounding box center [140, 320] width 278 height 638
click at [216, 596] on button "Esci" at bounding box center [140, 606] width 262 height 32
